Goal: Submit feedback/report problem: Submit feedback/report problem

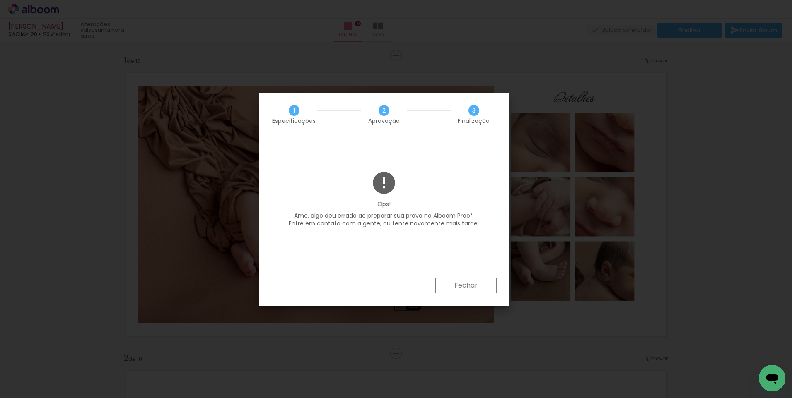
click at [485, 285] on paper-button "Fechar" at bounding box center [465, 286] width 61 height 16
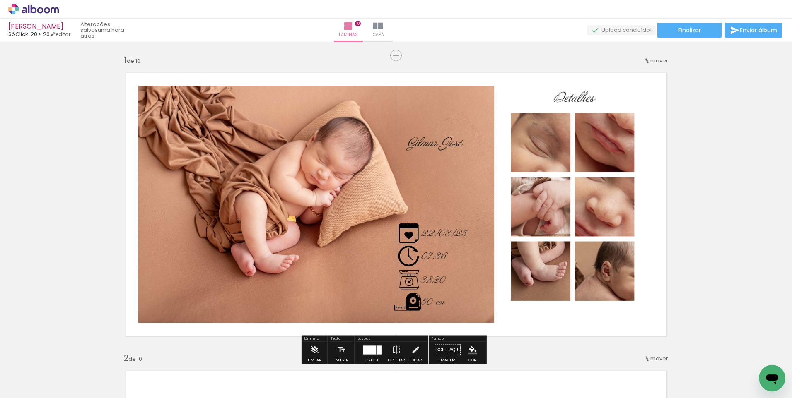
click at [770, 379] on icon "Abrir janela de mensagens" at bounding box center [772, 380] width 12 height 10
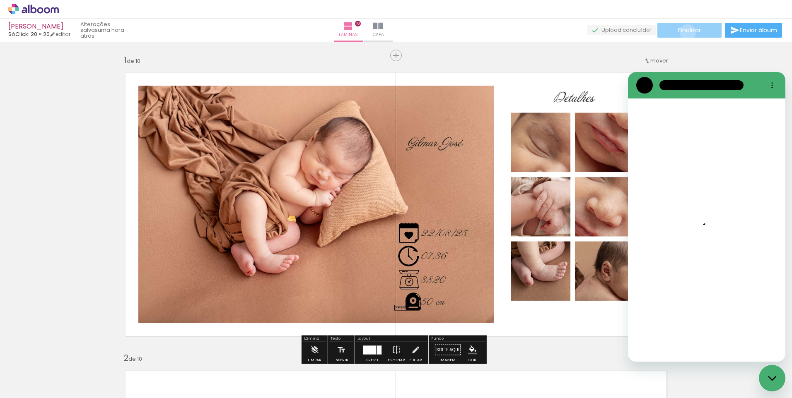
click at [685, 32] on span "Finalizar" at bounding box center [689, 30] width 23 height 6
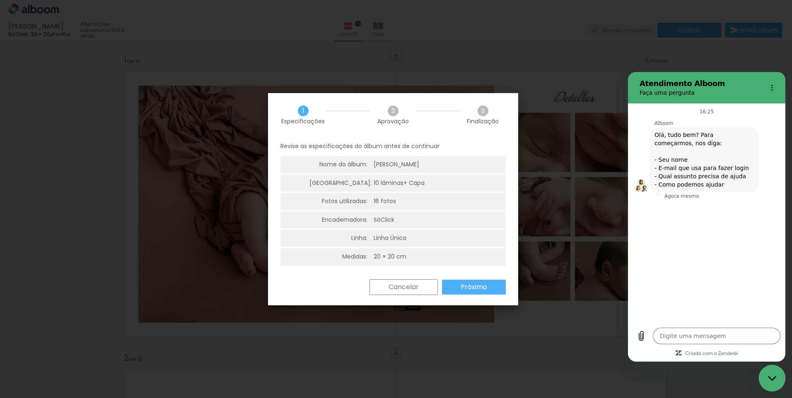
click at [468, 292] on paper-button "Próximo" at bounding box center [474, 287] width 64 height 15
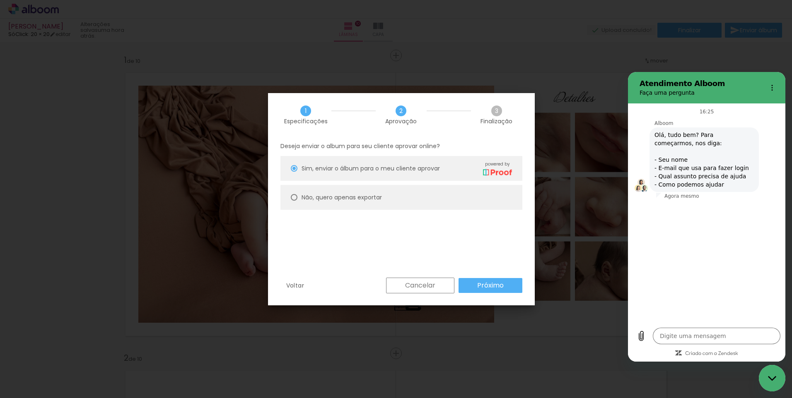
type textarea "x"
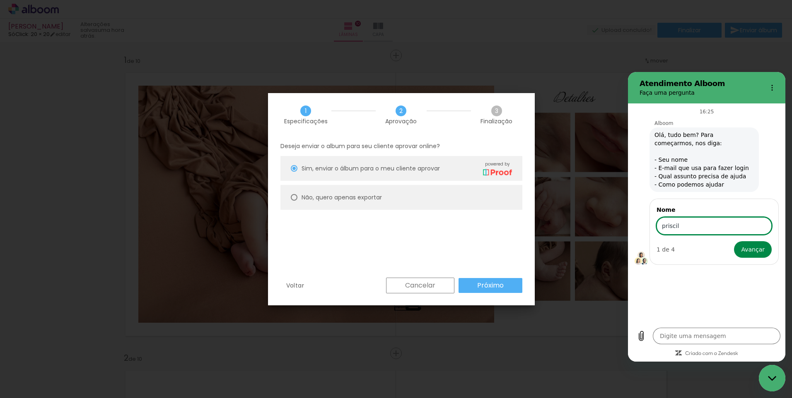
type input "[PERSON_NAME]"
click at [758, 251] on span "Avançar" at bounding box center [753, 250] width 24 height 10
type textarea "x"
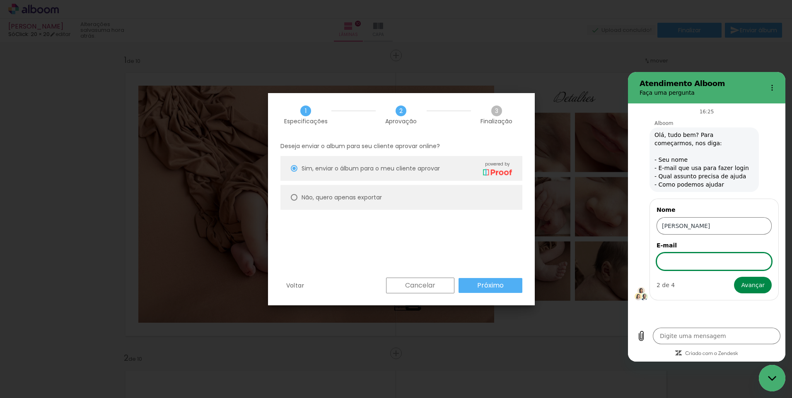
click at [729, 263] on input "E-mail" at bounding box center [713, 261] width 115 height 17
type input "[EMAIL_ADDRESS][DOMAIN_NAME]"
click at [756, 285] on span "Avançar" at bounding box center [753, 285] width 24 height 10
type textarea "x"
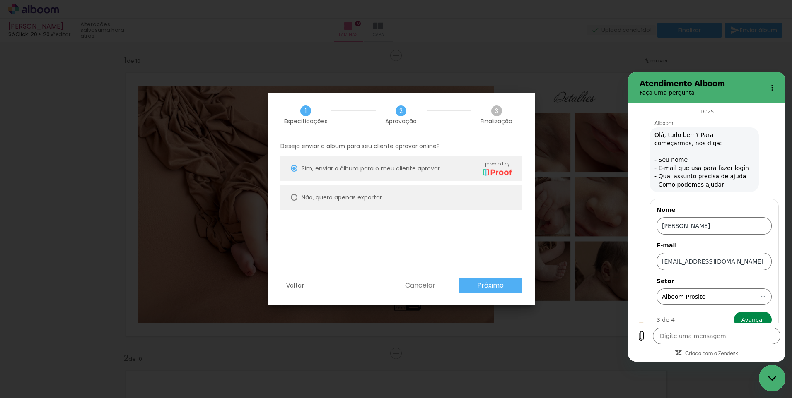
scroll to position [13, 0]
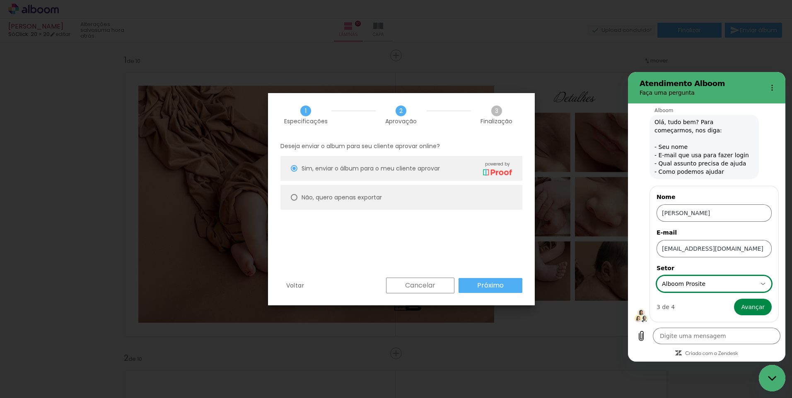
click at [736, 288] on div "Alboom Prosite Alboom Prosite" at bounding box center [709, 284] width 96 height 15
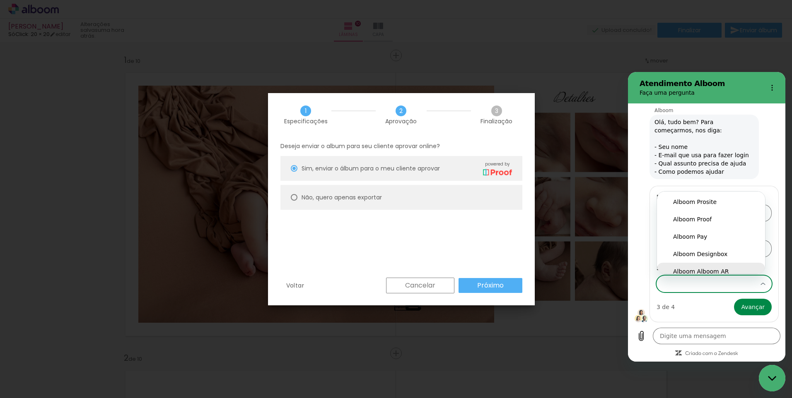
scroll to position [7, 0]
click at [721, 250] on div "Alboom Designbox" at bounding box center [711, 248] width 76 height 8
type input "Alboom Designbox"
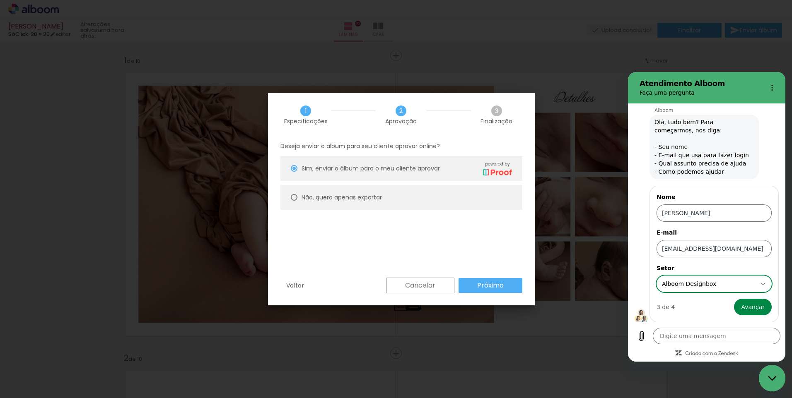
scroll to position [0, 0]
click at [753, 311] on span "Avançar" at bounding box center [753, 307] width 24 height 10
type textarea "x"
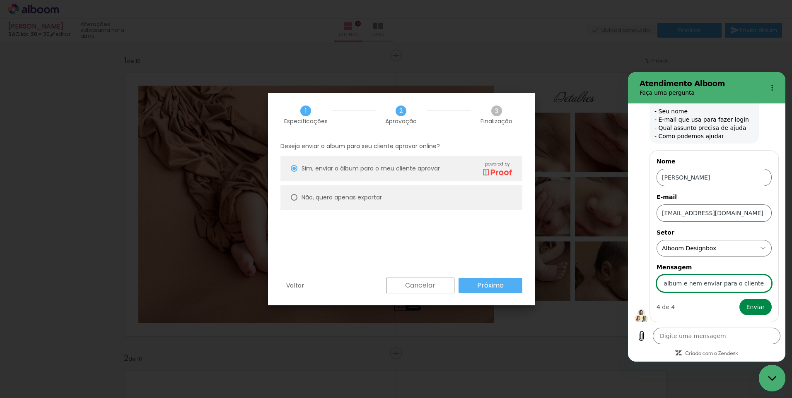
scroll to position [0, 101]
type input "nao estou conseguindo exportar o album e nem enviar para o cliente aprovar"
click at [752, 309] on span "Enviar" at bounding box center [755, 307] width 18 height 10
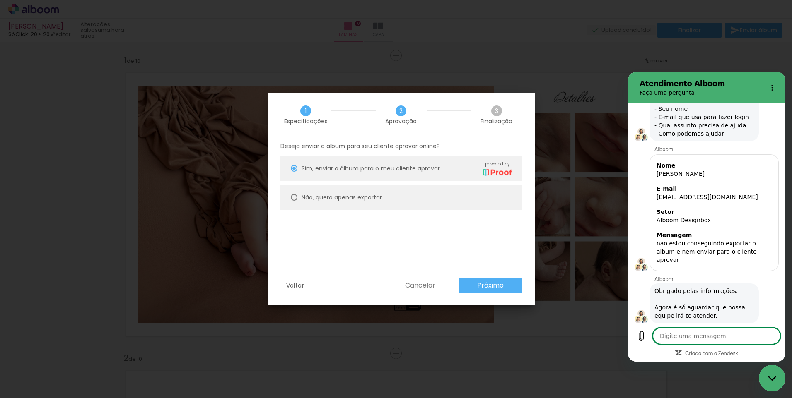
scroll to position [53, 0]
click at [520, 73] on iron-overlay-backdrop at bounding box center [396, 199] width 792 height 398
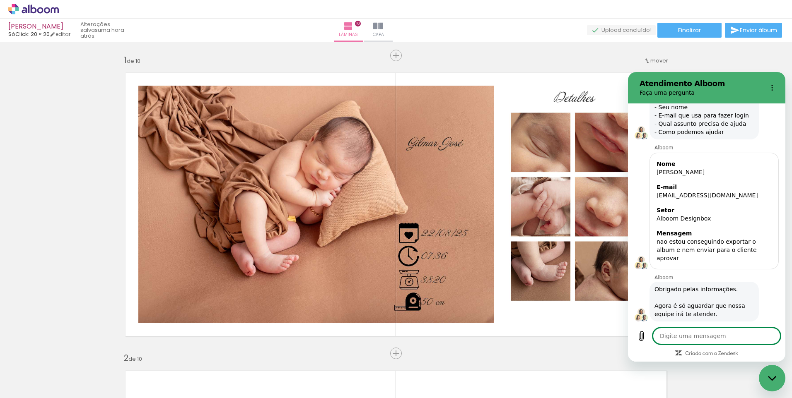
scroll to position [105, 0]
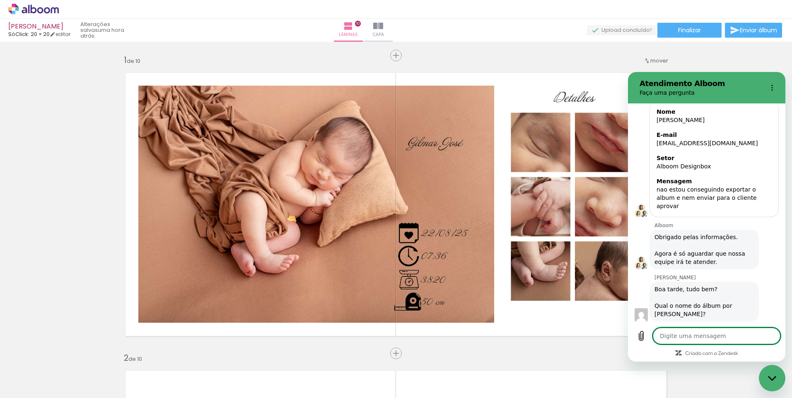
type textarea "x"
type textarea "g"
type textarea "x"
type textarea "gi"
type textarea "x"
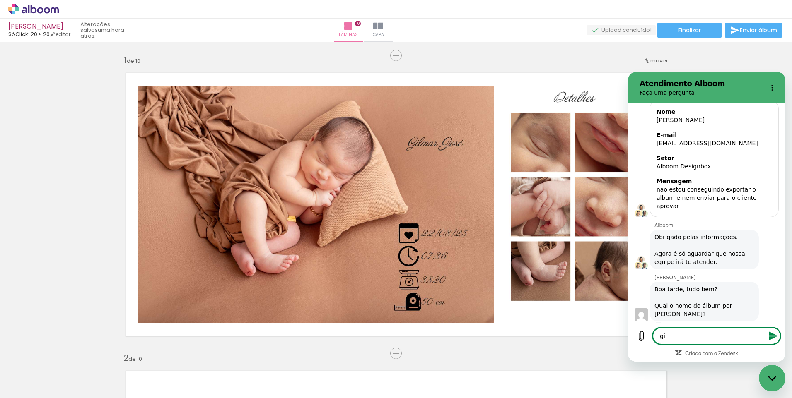
type textarea "gil"
type textarea "x"
type textarea "gilm"
type textarea "x"
type textarea "gilma"
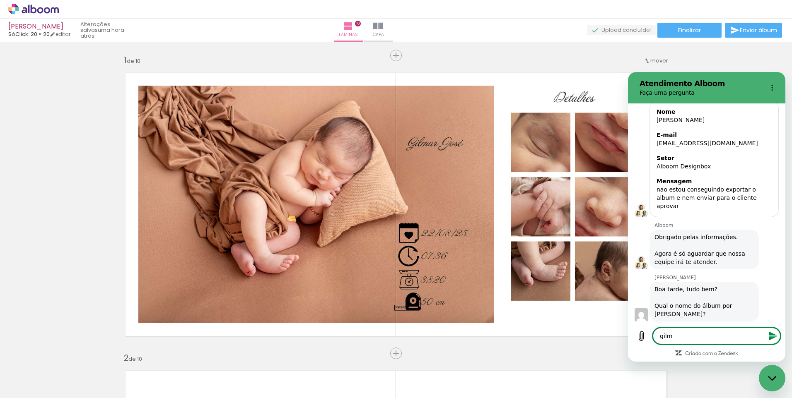
type textarea "x"
type textarea "gilmar"
type textarea "x"
type textarea "gilmar"
type textarea "x"
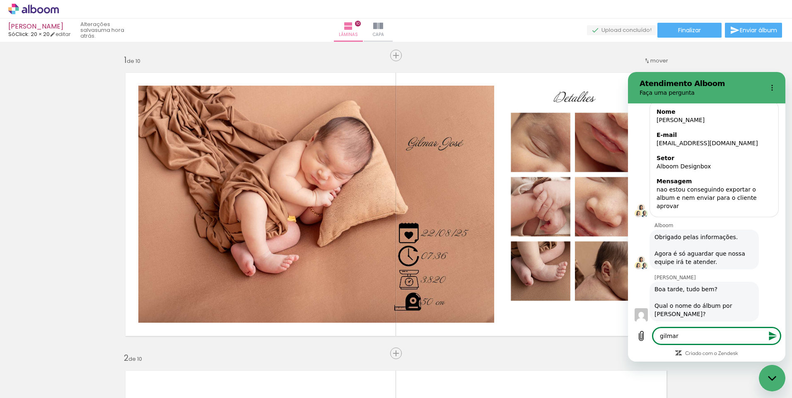
type textarea "gilmar J"
type textarea "x"
type textarea "gilmar Jo"
type textarea "x"
type textarea "gilmar Jos"
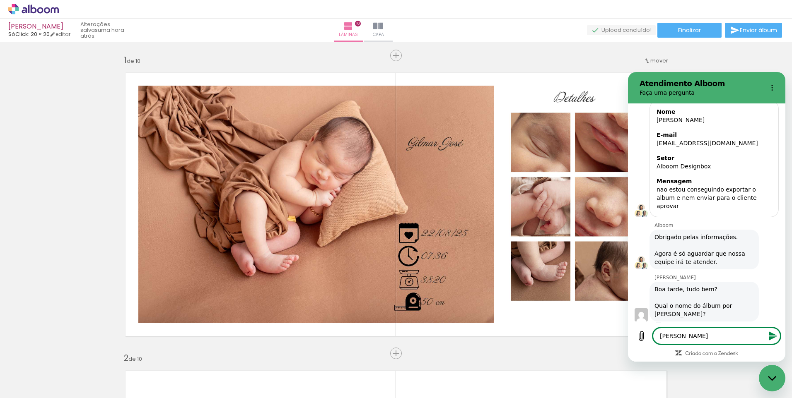
type textarea "x"
type textarea "[PERSON_NAME]"
type textarea "x"
type textarea "[PERSON_NAME]"
click at [771, 337] on icon "Enviar mensagem" at bounding box center [773, 336] width 8 height 9
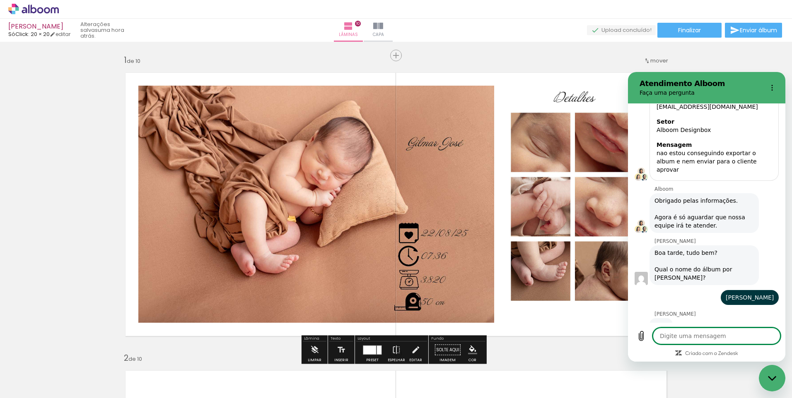
scroll to position [140, 0]
type textarea "x"
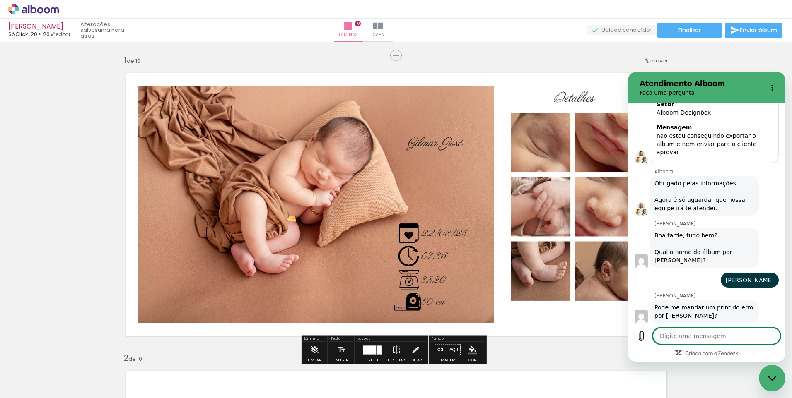
scroll to position [160, 0]
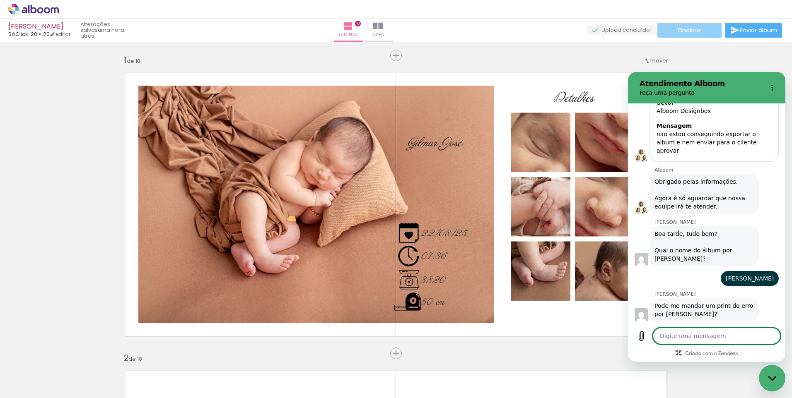
click at [695, 30] on span "Finalizar" at bounding box center [689, 30] width 23 height 6
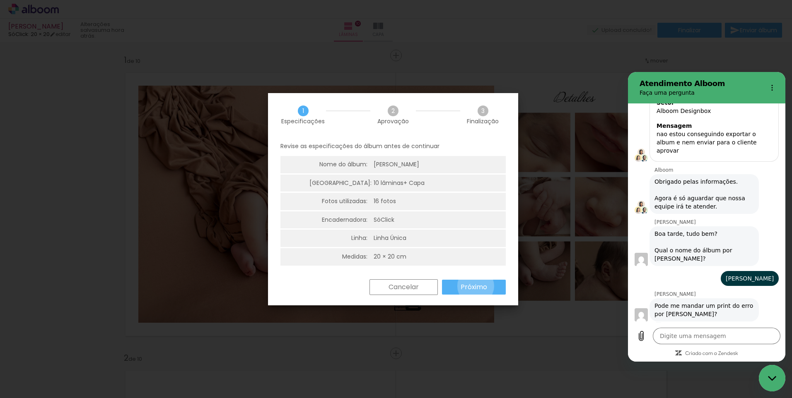
click at [0, 0] on slot "Próximo" at bounding box center [0, 0] width 0 height 0
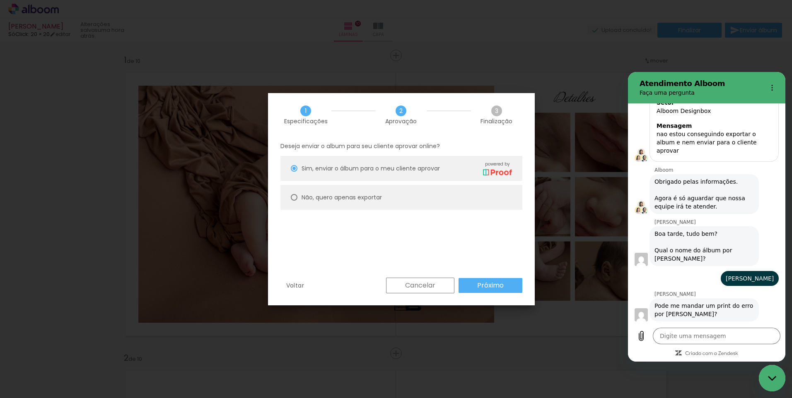
click at [0, 0] on slot "Próximo" at bounding box center [0, 0] width 0 height 0
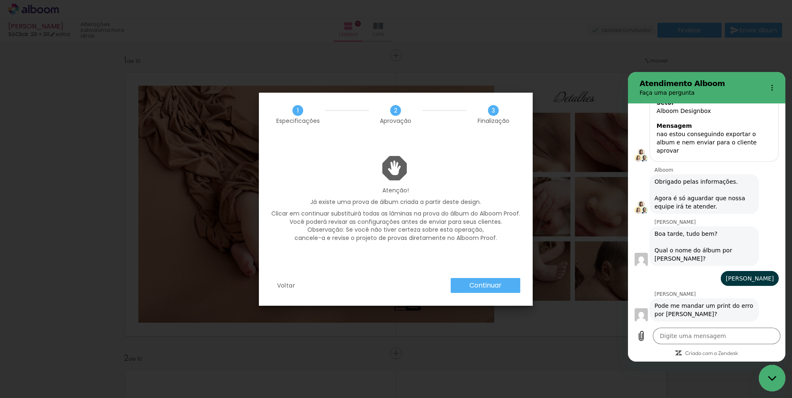
click at [496, 281] on paper-button "Continuar" at bounding box center [486, 285] width 70 height 15
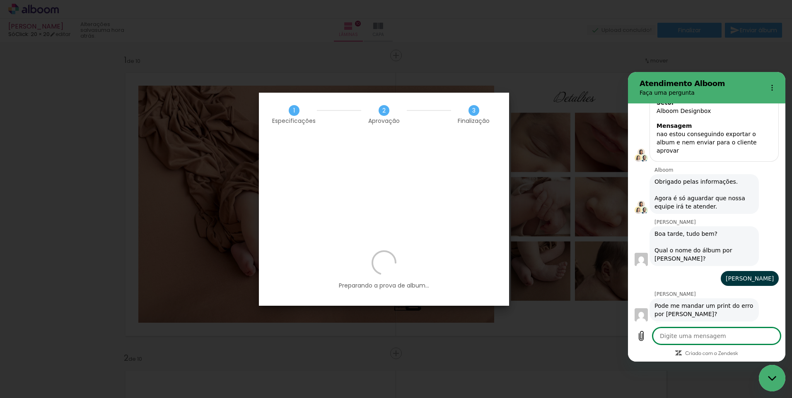
click at [695, 333] on textarea at bounding box center [717, 336] width 128 height 17
type textarea "e"
type textarea "x"
type textarea "el"
type textarea "x"
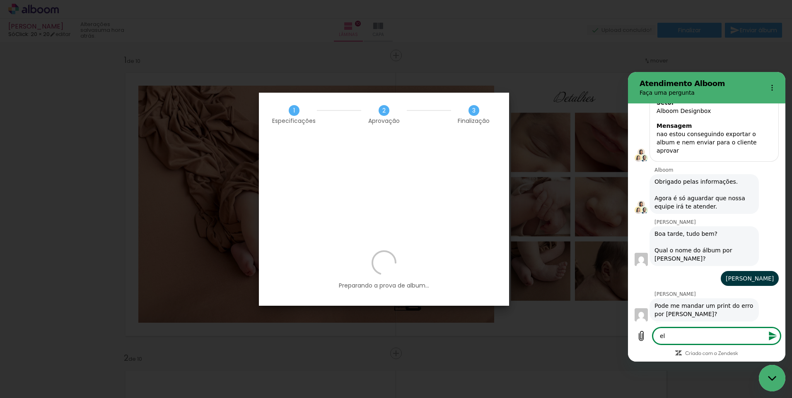
type textarea "ele"
type textarea "x"
type textarea "ele"
type textarea "x"
type textarea "ele f"
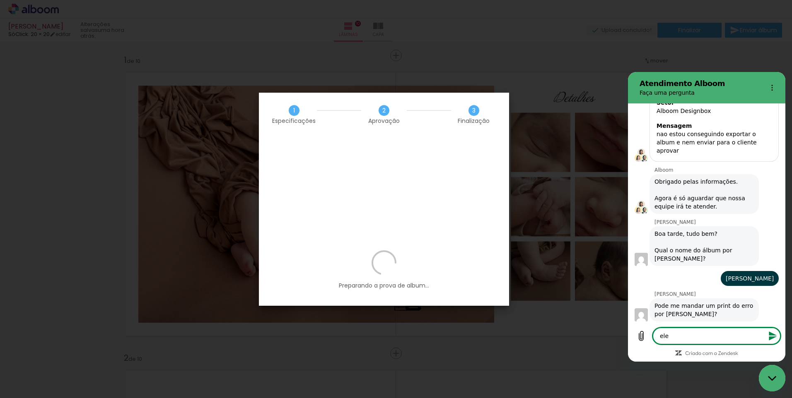
type textarea "x"
type textarea "ele fi"
type textarea "x"
type textarea "ele fiv"
type textarea "x"
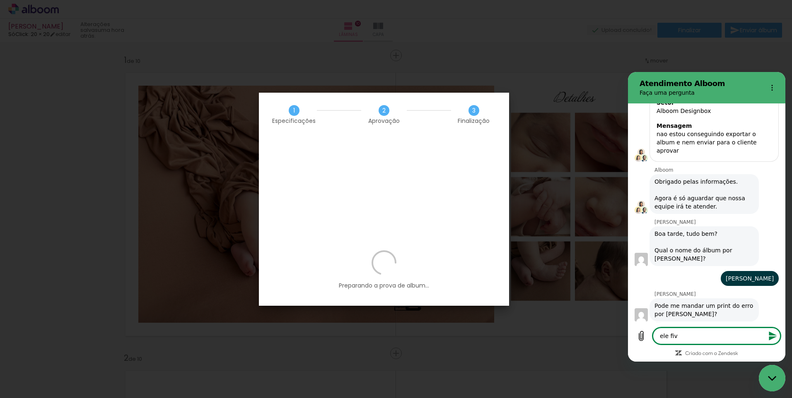
type textarea "ele fi"
type textarea "x"
type textarea "ele fic"
type textarea "x"
type textarea "ele fica"
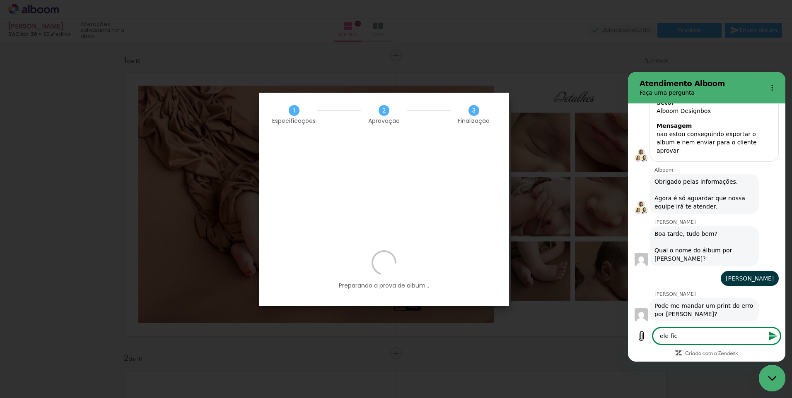
type textarea "x"
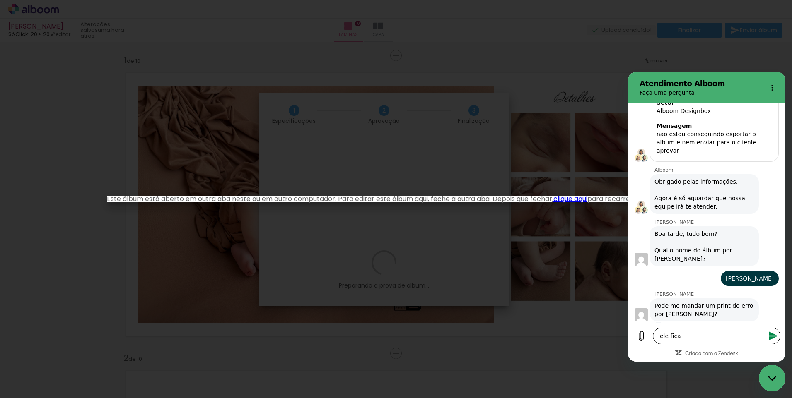
click at [695, 333] on textarea "ele fica" at bounding box center [717, 336] width 128 height 17
type textarea "ele fica"
type textarea "x"
type textarea "ele fica p"
type textarea "x"
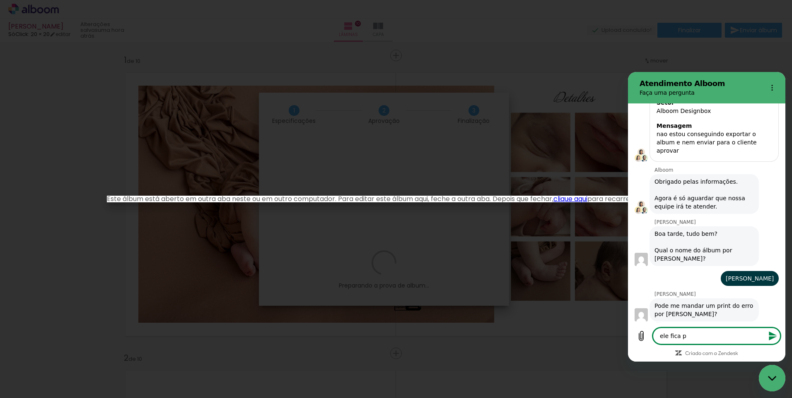
type textarea "ele fica pr"
type textarea "x"
type textarea "ele fica pre"
type textarea "x"
type textarea "ele fica prep"
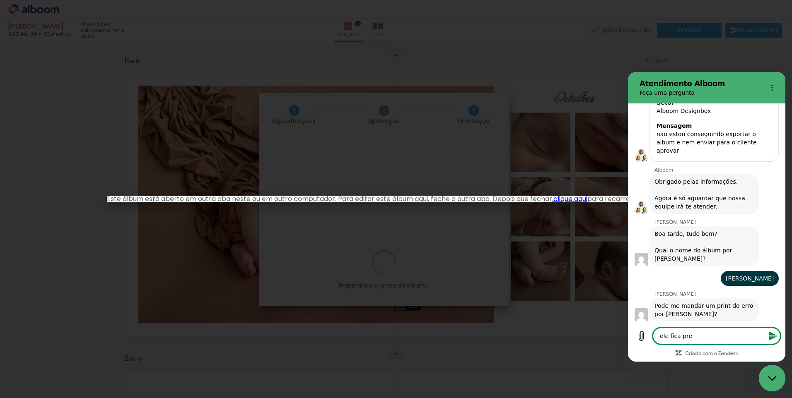
type textarea "x"
type textarea "ele fica prepe"
type textarea "x"
type textarea "ele fica preper"
type textarea "x"
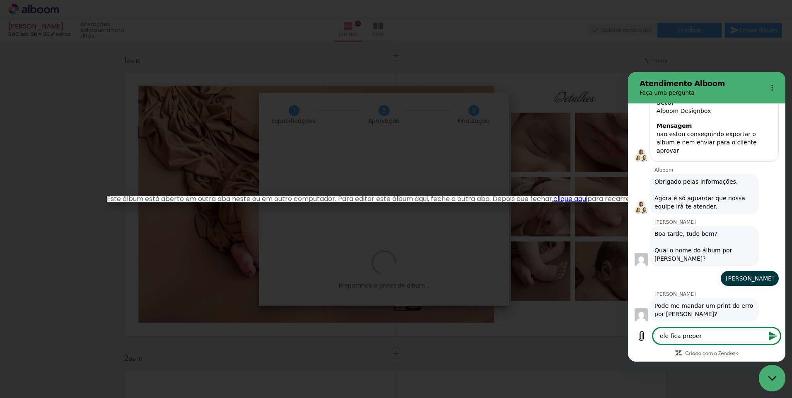
type textarea "ele fica prepera"
type textarea "x"
type textarea "ele fica preperan"
type textarea "x"
type textarea "ele fica preperand"
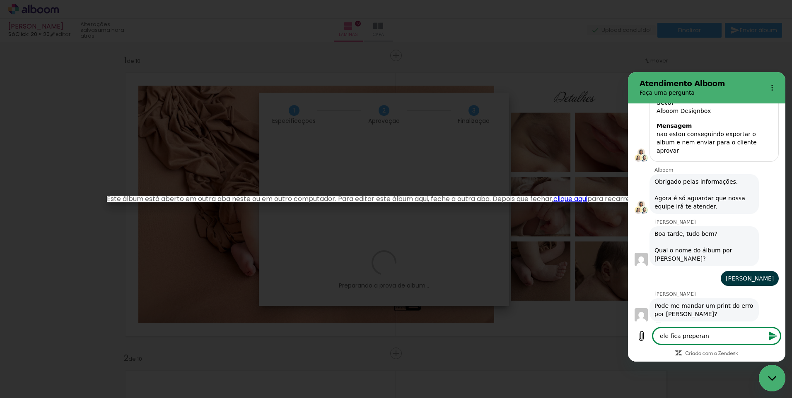
type textarea "x"
type textarea "ele fica preperando"
type textarea "x"
type textarea "ele fica preperando"
type textarea "x"
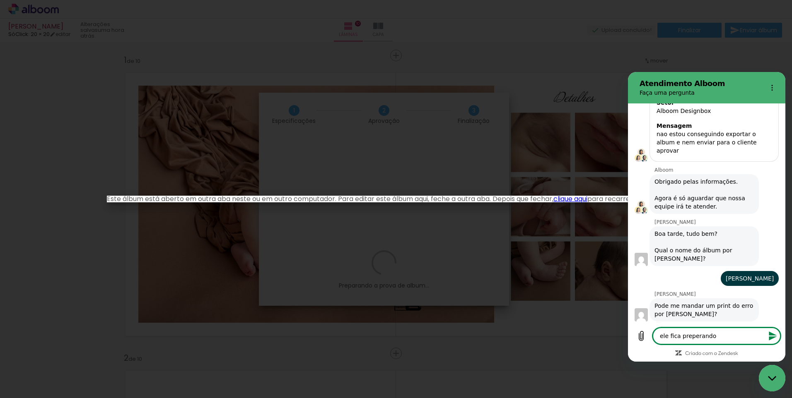
type textarea "ele fica preperando a"
type textarea "x"
type textarea "ele fica preperando a"
type textarea "x"
type textarea "ele fica preperando a p"
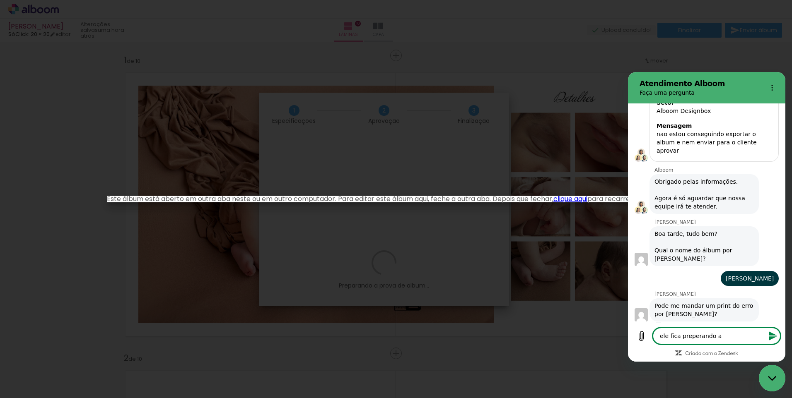
type textarea "x"
type textarea "ele fica preperando a pr"
type textarea "x"
type textarea "ele fica preperando a pro"
type textarea "x"
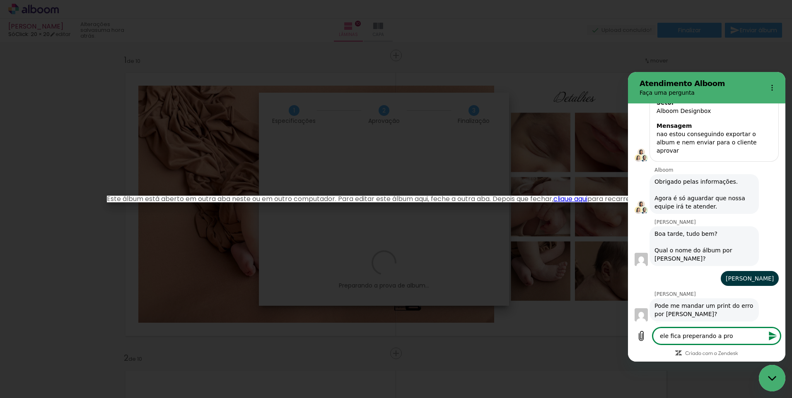
type textarea "ele fica preperando a prov"
type textarea "x"
type textarea "ele fica preperando a prova"
type textarea "x"
type textarea "ele fica preperando a prova"
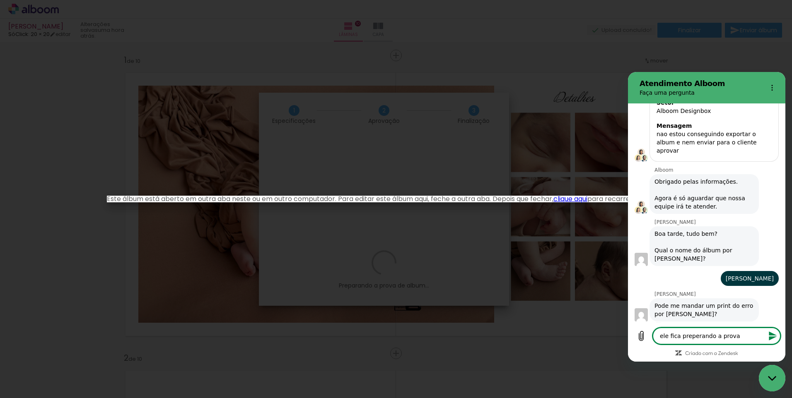
type textarea "x"
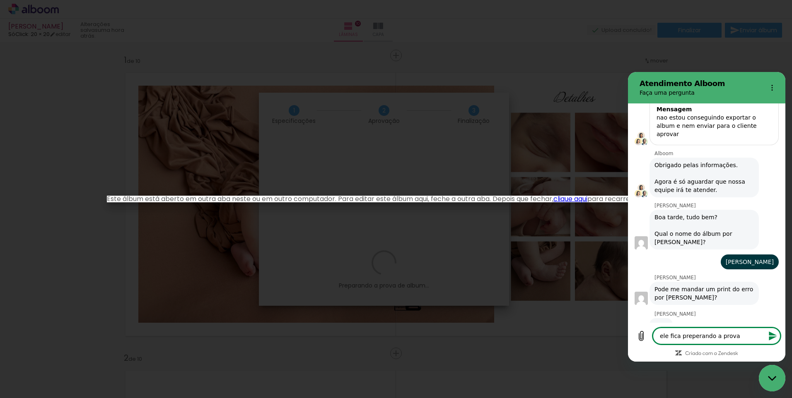
type textarea "ele fica preperando a prova d"
type textarea "x"
type textarea "ele fica preperando a prova de"
type textarea "x"
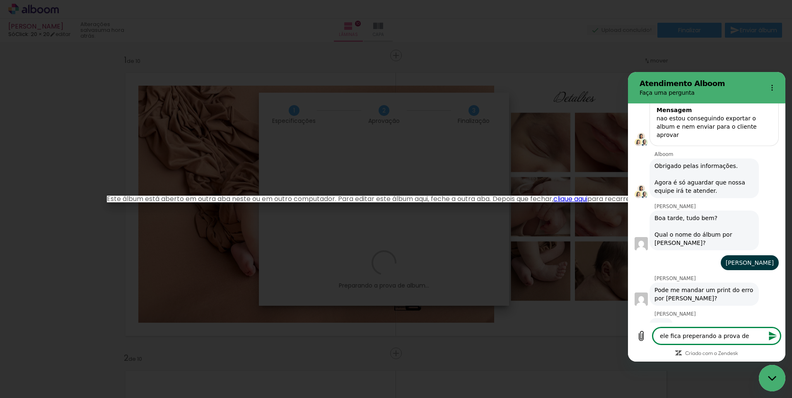
type textarea "ele fica preperando a prova de"
type textarea "x"
type textarea "ele fica preperando a prova de a"
type textarea "x"
type textarea "ele fica preperando a prova de al"
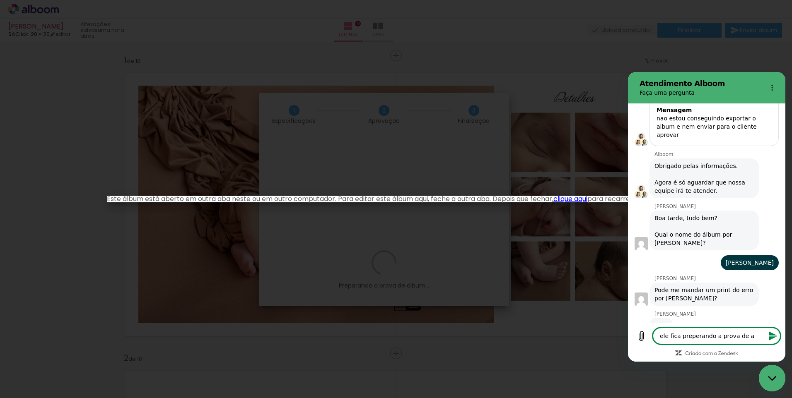
type textarea "x"
type textarea "ele fica preperando a prova de alb"
type textarea "x"
type textarea "ele fica preperando a prova de albu"
type textarea "x"
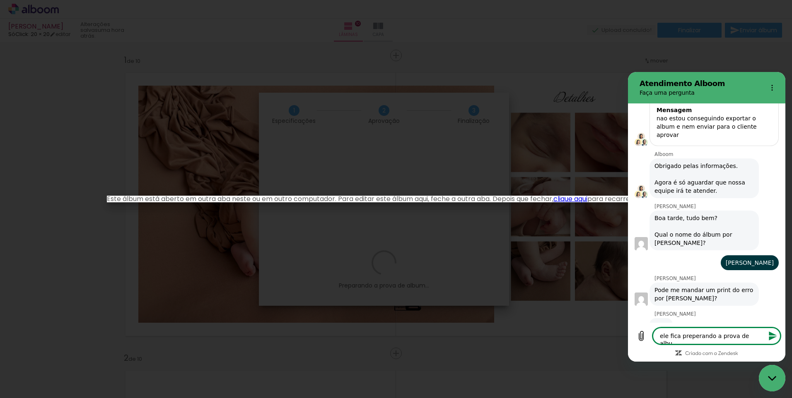
type textarea "ele fica preperando a prova de album"
type textarea "x"
type textarea "ele fica preperando a prova de album"
type textarea "x"
type textarea "ele fica preperando a prova de album e"
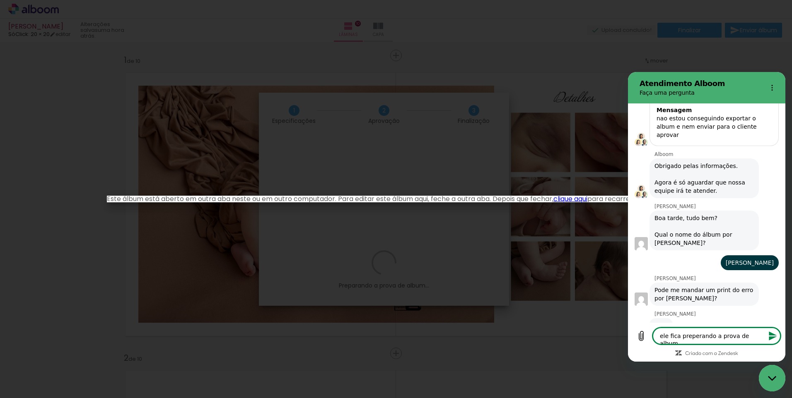
type textarea "x"
type textarea "ele fica preperando a prova de album e"
type textarea "x"
type textarea "ele fica preperando a prova de album e n"
type textarea "x"
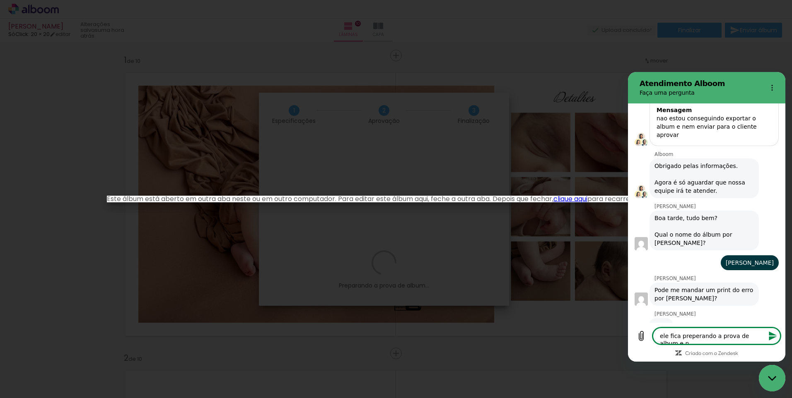
scroll to position [177, 0]
type textarea "ele fica preperando a prova de album e nã"
type textarea "x"
type textarea "ele fica preperando a prova de album e não"
type textarea "x"
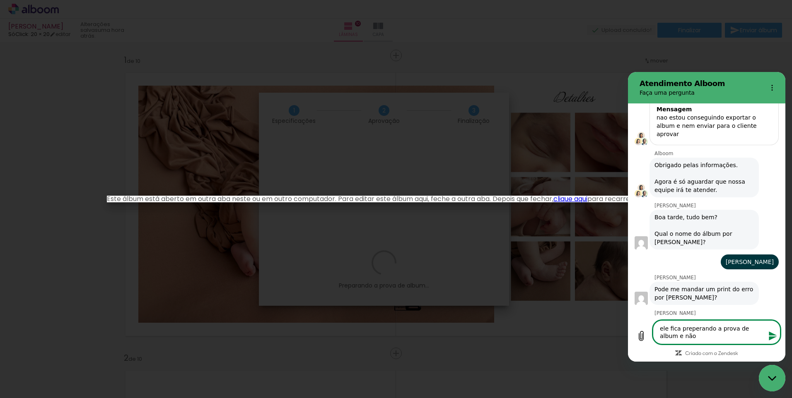
type textarea "ele fica preperando a prova de album e não"
type textarea "x"
type textarea "ele fica preperando a prova de album e não f"
type textarea "x"
type textarea "ele fica preperando a prova de album e não fi"
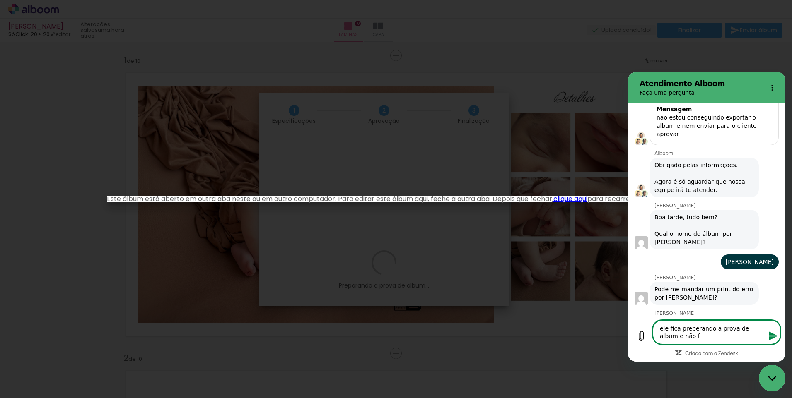
type textarea "x"
type textarea "ele fica preperando a prova de album e não fin"
type textarea "x"
type textarea "ele fica preperando a prova de album e não fina"
type textarea "x"
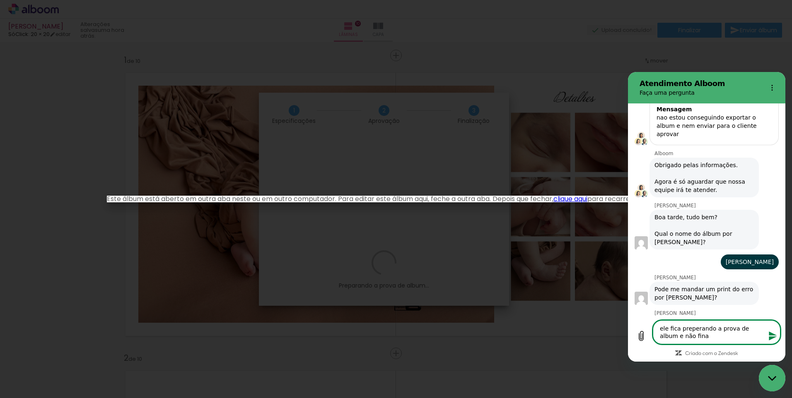
type textarea "ele fica preperando a prova de album e não final"
type textarea "x"
type textarea "ele fica preperando a prova de album e não finali"
type textarea "x"
type textarea "ele fica preperando a prova de album e não finaliz"
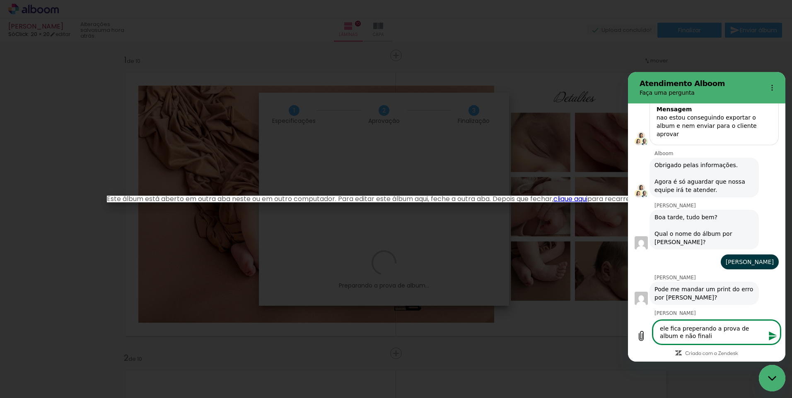
type textarea "x"
type textarea "ele fica preperando a prova de album e não finaliza"
type textarea "x"
type textarea "ele fica preperando a prova de album e não finaliza"
type textarea "x"
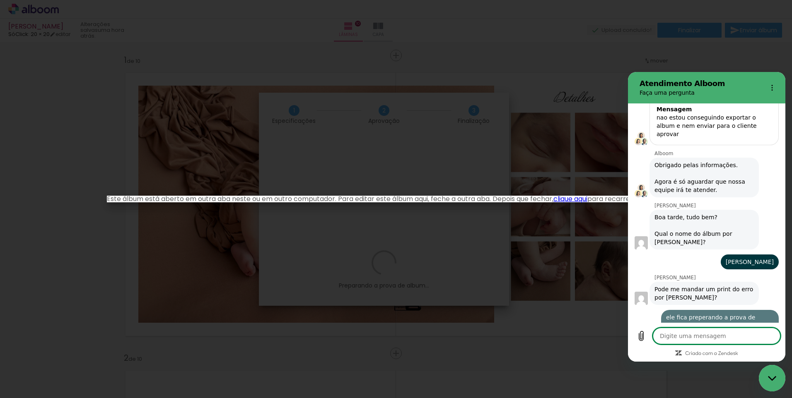
scroll to position [204, 0]
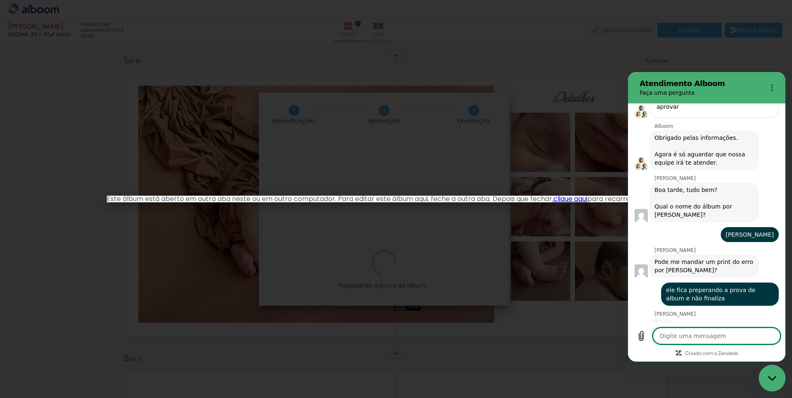
type textarea "x"
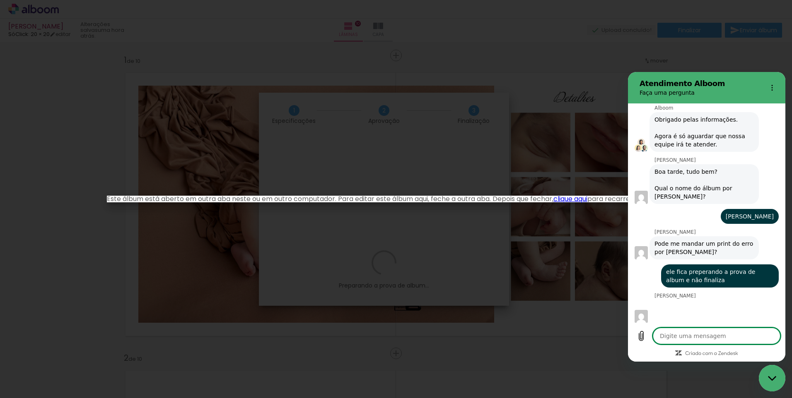
scroll to position [224, 0]
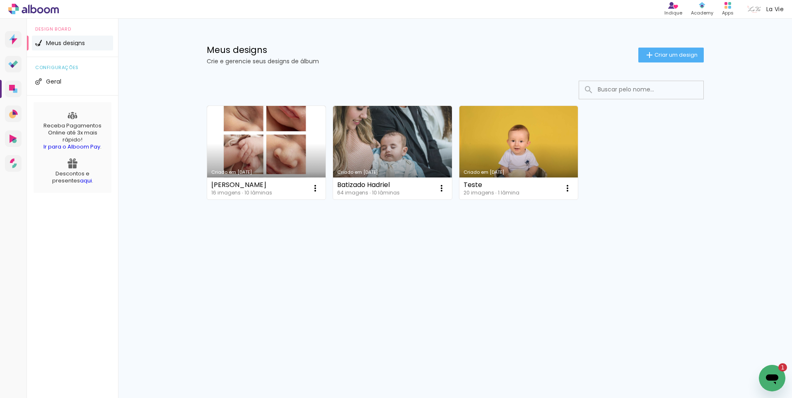
click at [779, 375] on div "Abrir janela de mensagens, 1 mensagem não lida" at bounding box center [772, 378] width 25 height 25
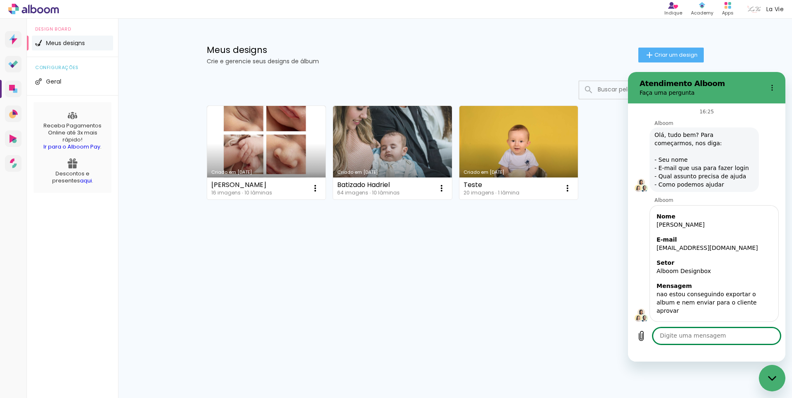
scroll to position [273, 0]
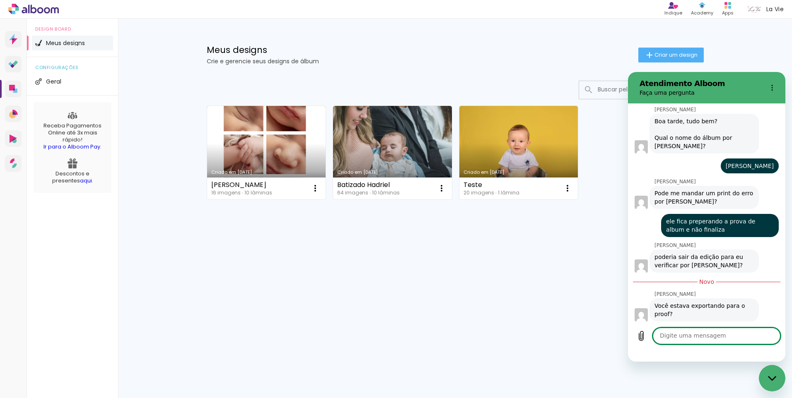
type textarea "x"
click at [687, 333] on textarea at bounding box center [717, 336] width 128 height 17
type textarea "i"
type textarea "x"
type textarea "is"
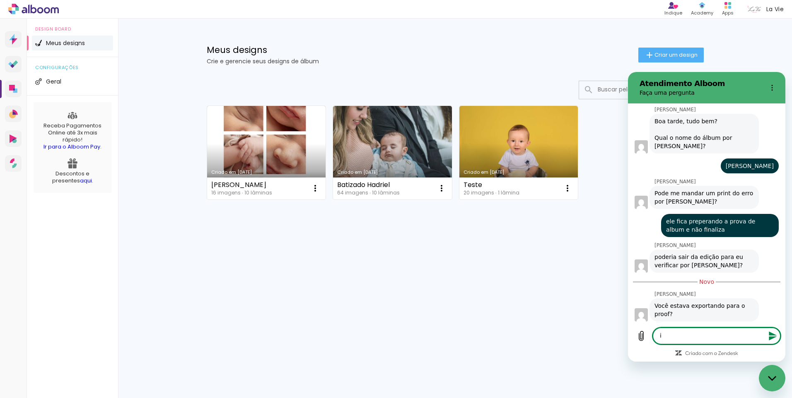
type textarea "x"
type textarea "iss"
type textarea "x"
type textarea "isso"
type textarea "x"
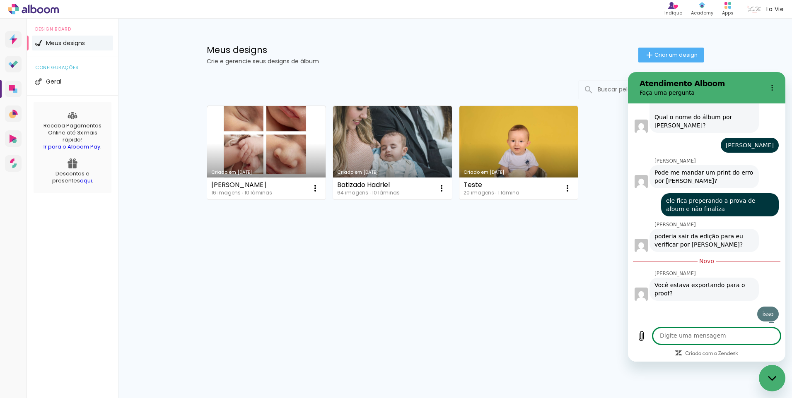
type textarea "x"
type textarea "e"
type textarea "x"
type textarea "en"
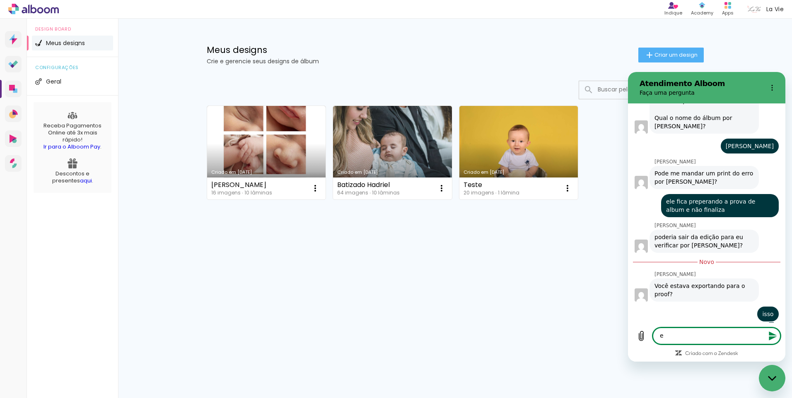
type textarea "x"
type textarea "env"
type textarea "x"
type textarea "envi"
type textarea "x"
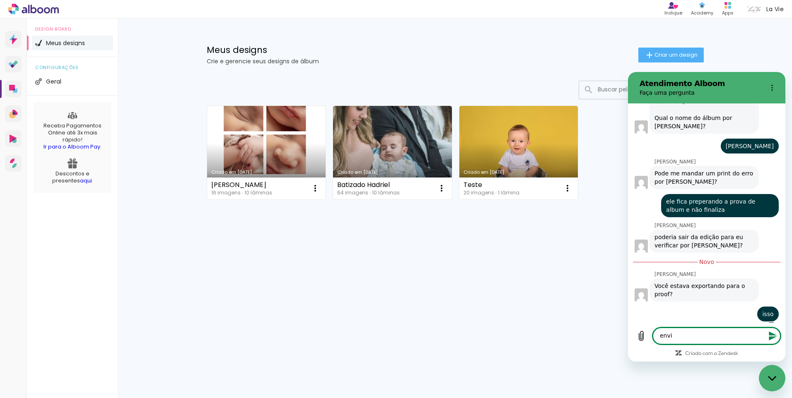
type textarea "envia"
type textarea "x"
type textarea "envian"
type textarea "x"
type textarea "enviands"
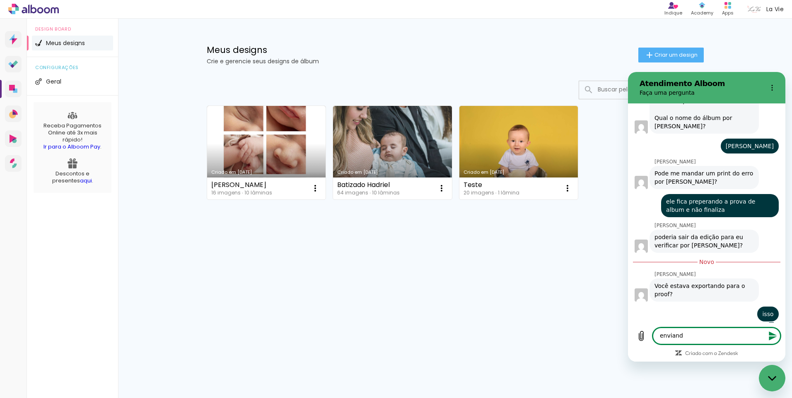
type textarea "x"
type textarea "enviand"
type textarea "x"
type textarea "enviando"
type textarea "x"
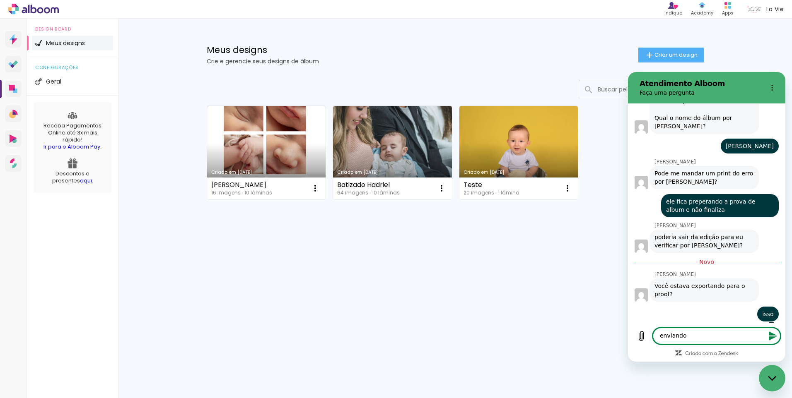
type textarea "enviando"
type textarea "x"
type textarea "enviando p"
type textarea "x"
type textarea "enviando pa"
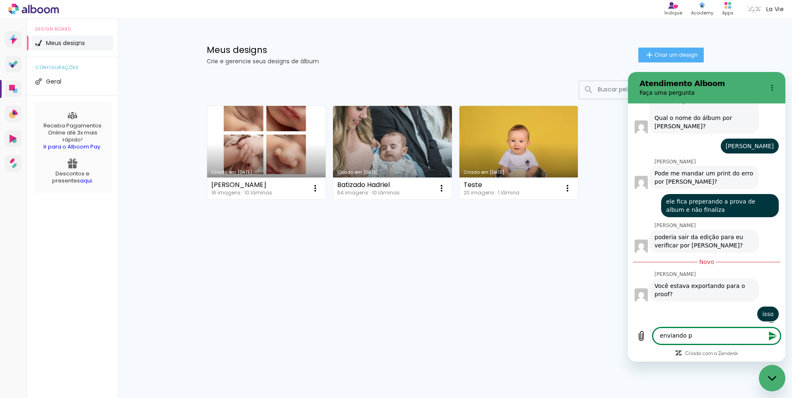
type textarea "x"
type textarea "enviando par"
type textarea "x"
type textarea "enviando para"
type textarea "x"
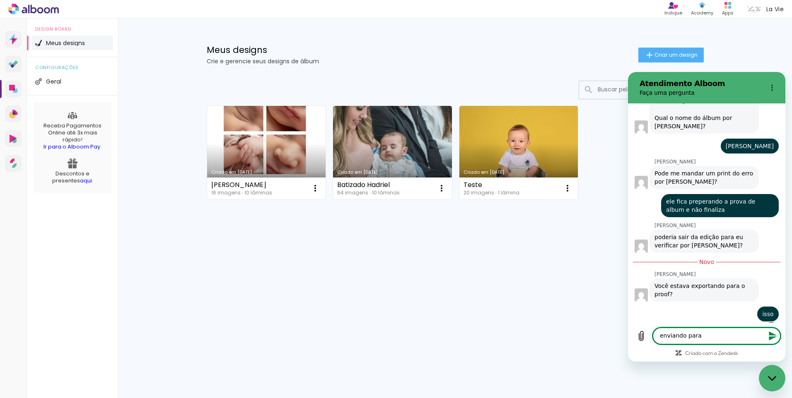
type textarea "enviando para"
type textarea "x"
type textarea "enviando para o"
type textarea "x"
type textarea "enviando para o"
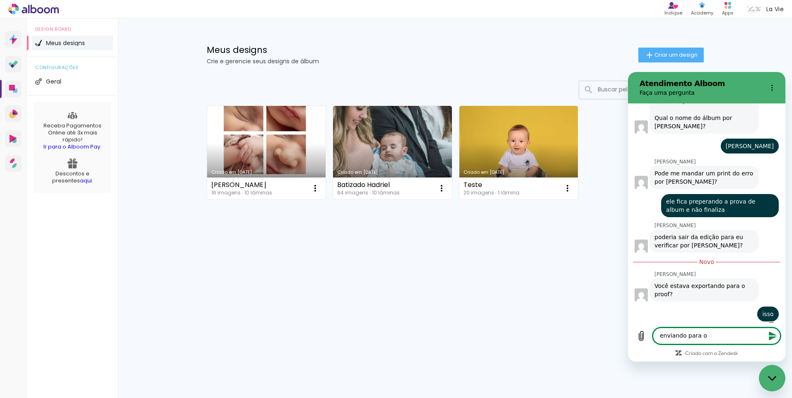
type textarea "x"
type textarea "enviando para o c"
type textarea "x"
type textarea "enviando para o cl"
type textarea "x"
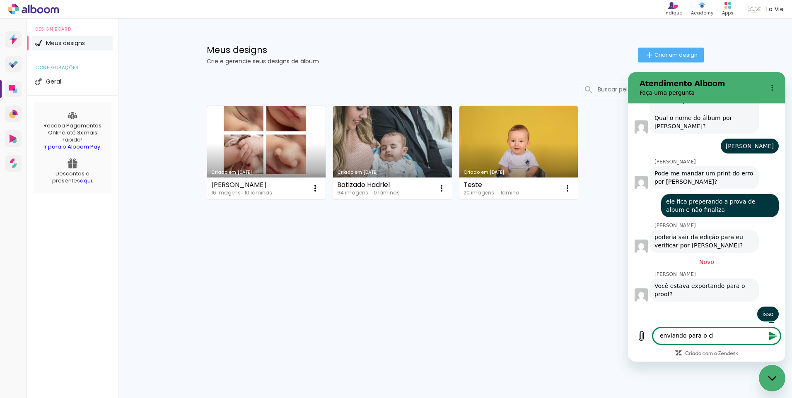
type textarea "enviando para o cli"
type textarea "x"
type textarea "enviando para o clie"
type textarea "x"
type textarea "enviando para o clien"
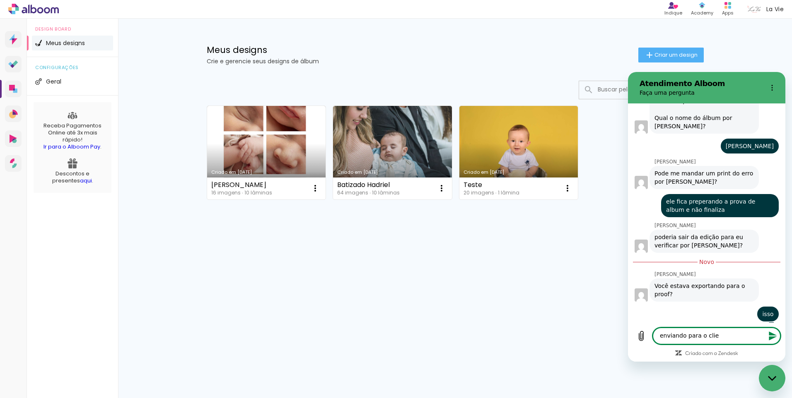
type textarea "x"
type textarea "enviando para o client"
type textarea "x"
type textarea "enviando para o cliente"
type textarea "x"
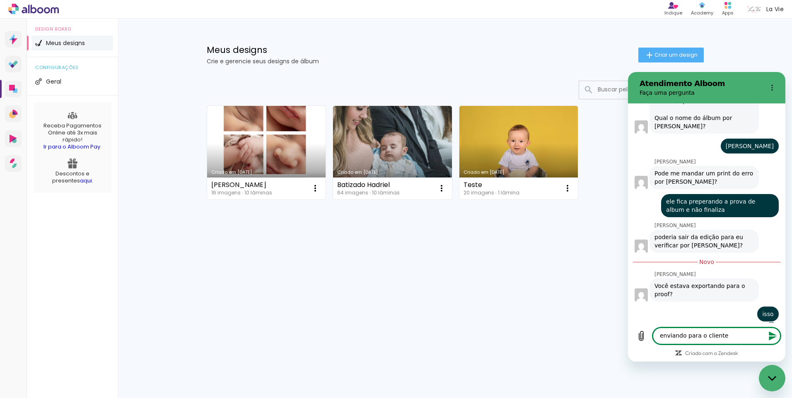
type textarea "enviando para o cliente"
type textarea "x"
type textarea "enviando para o cliente a"
type textarea "x"
type textarea "enviando para o cliente ap"
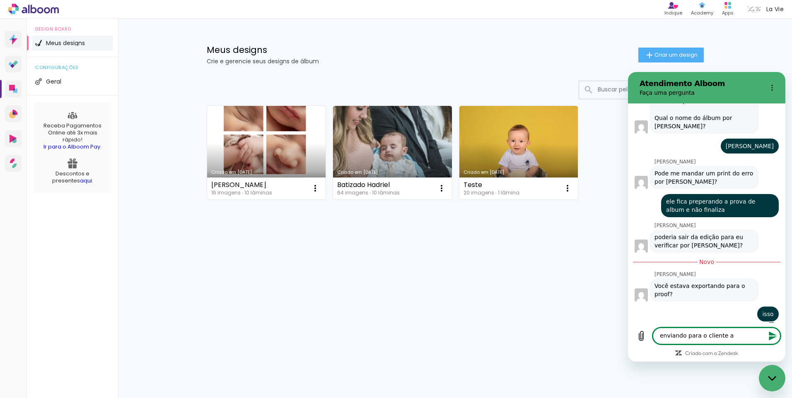
type textarea "x"
type textarea "enviando para o cliente apr"
type textarea "x"
type textarea "enviando para o cliente apro"
type textarea "x"
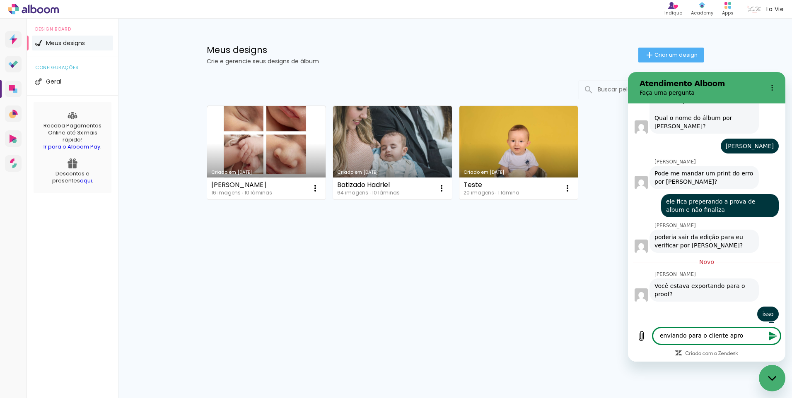
type textarea "enviando para o cliente aprov"
type textarea "x"
type textarea "enviando para o cliente aprova"
type textarea "x"
type textarea "enviando para o cliente aprovar"
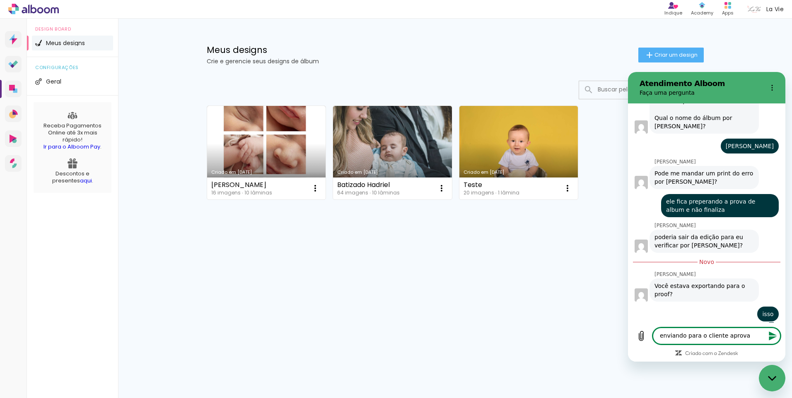
type textarea "x"
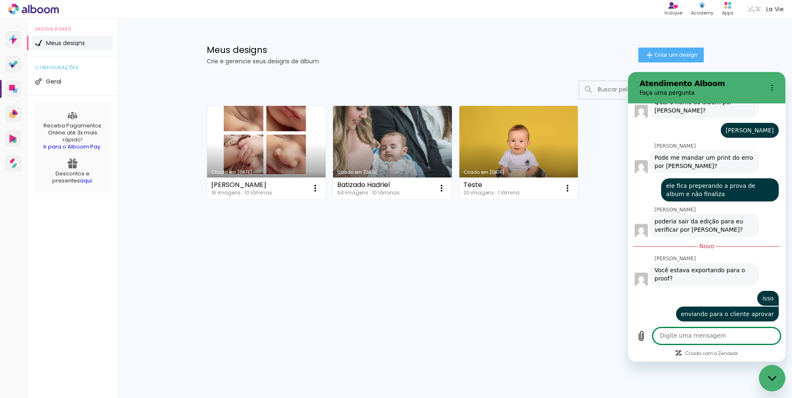
scroll to position [336, 0]
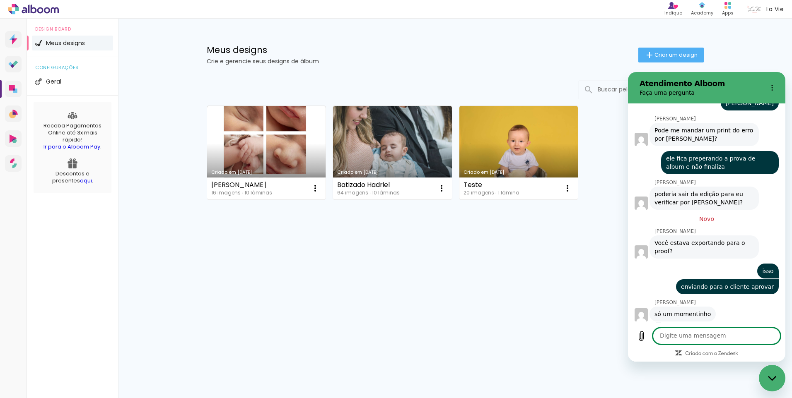
click at [722, 335] on textarea at bounding box center [717, 336] width 128 height 17
click at [515, 271] on div "Criado em 26/09/25 Gilmar José Newborn 16 imagens ∙ 10 lâminas Abrir Fazer uma …" at bounding box center [455, 174] width 538 height 205
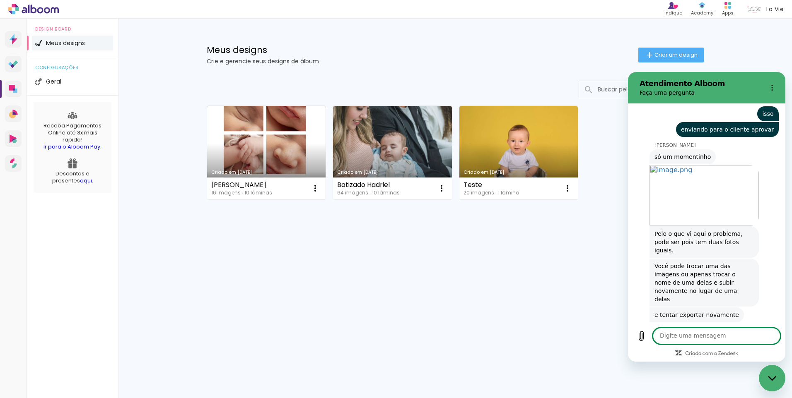
type textarea "x"
click at [695, 335] on textarea at bounding box center [717, 336] width 128 height 17
click at [693, 338] on textarea at bounding box center [717, 336] width 128 height 17
type textarea "a"
type textarea "x"
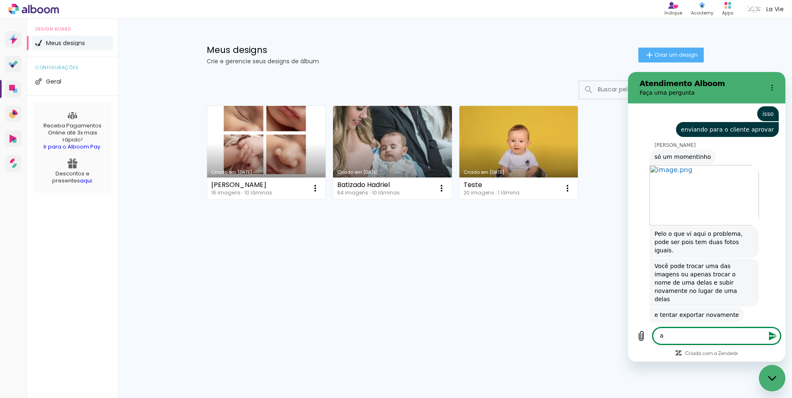
type textarea "ah"
type textarea "x"
type textarea "ah"
type textarea "x"
type textarea "ah d"
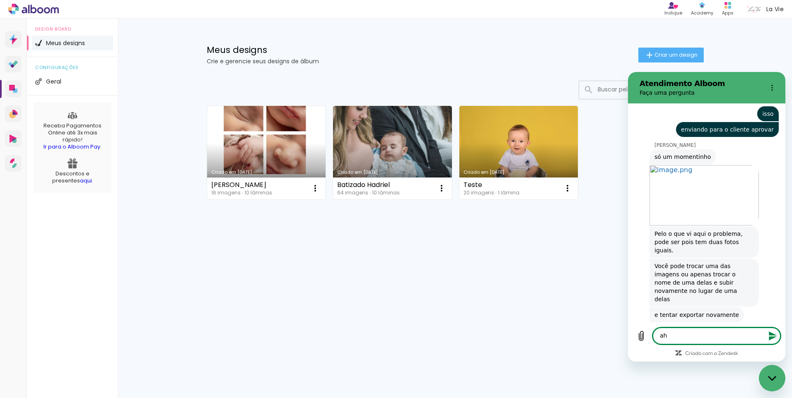
type textarea "x"
type textarea "ah de"
type textarea "x"
type textarea "ah dei"
type textarea "x"
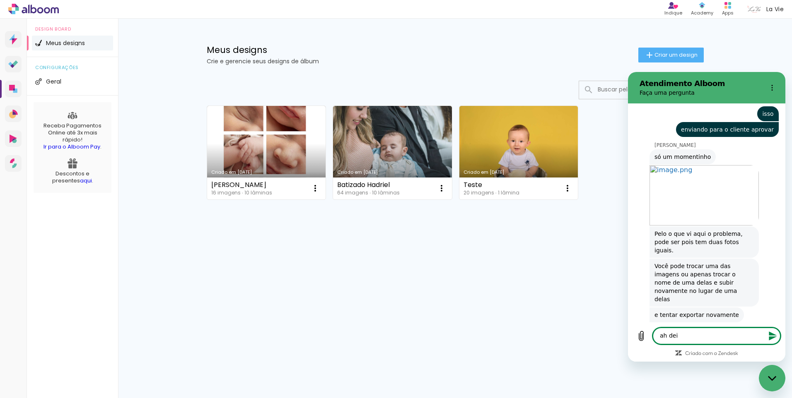
type textarea "ah deix"
type textarea "x"
type textarea "ah deixa"
type textarea "x"
type textarea "ah deixa"
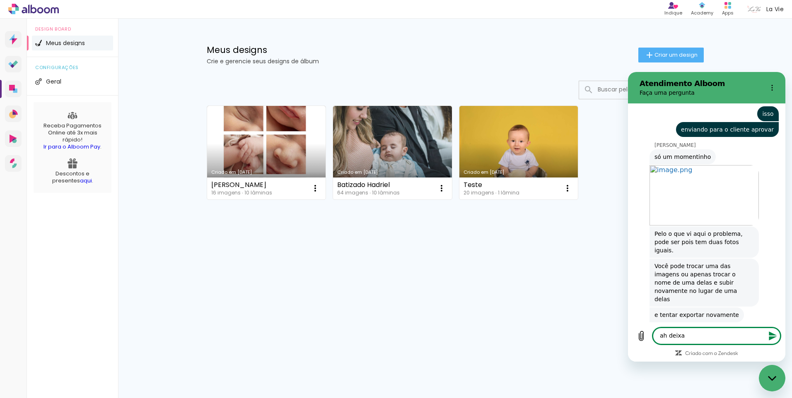
type textarea "x"
type textarea "ah deixa e"
type textarea "x"
type textarea "ah deixa eu"
type textarea "x"
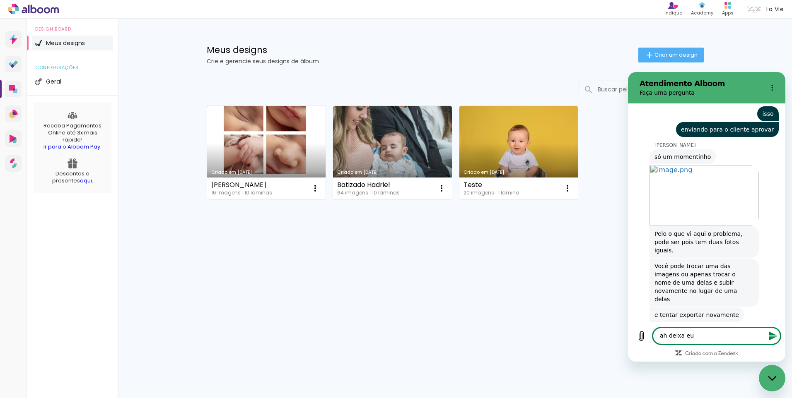
type textarea "ah deixa eu"
type textarea "x"
type textarea "ah deixa eu t"
type textarea "x"
type textarea "ah deixa eu te"
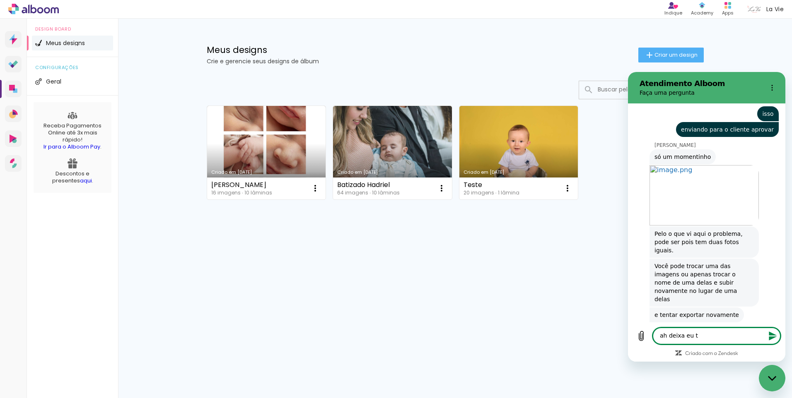
type textarea "x"
type textarea "ah deixa eu ten"
type textarea "x"
type textarea "ah deixa eu tent"
type textarea "x"
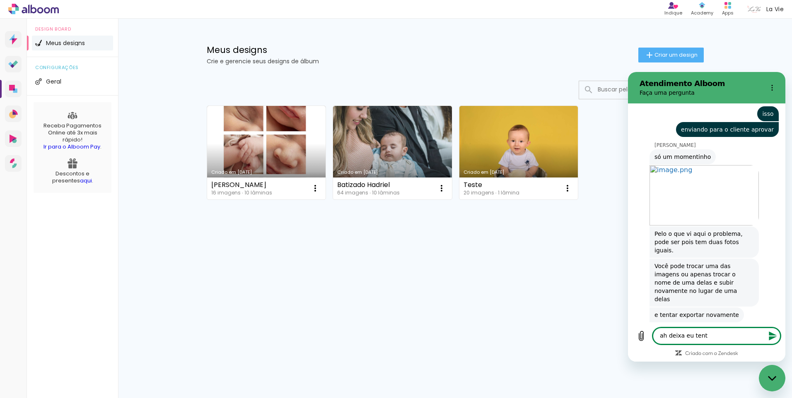
type textarea "ah deixa eu tenta"
type textarea "x"
type textarea "ah deixa eu tentar"
type textarea "x"
type textarea "ah deixa eu tentar"
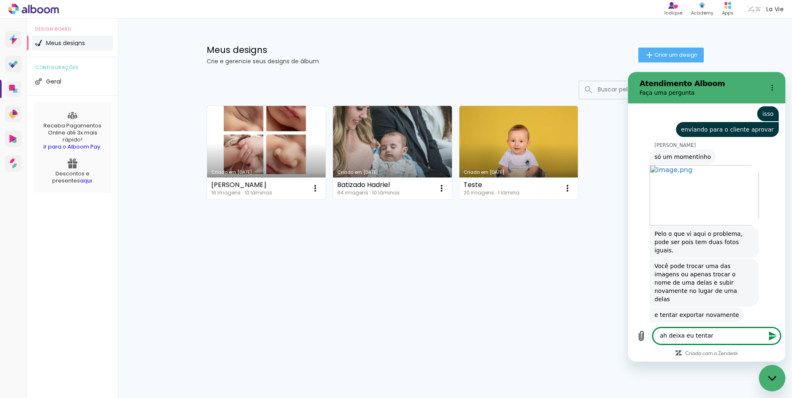
type textarea "x"
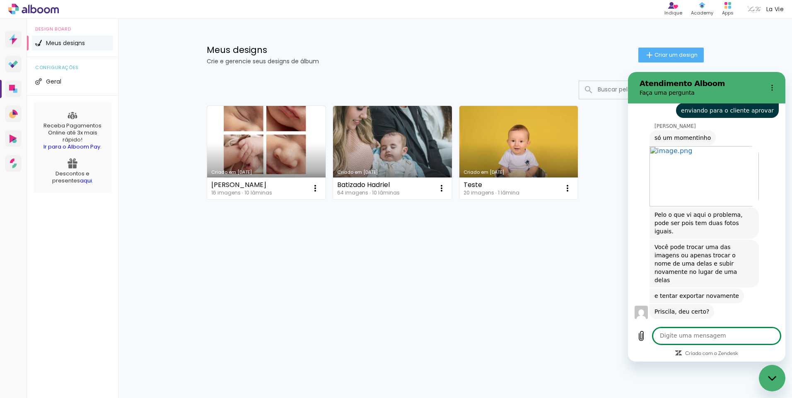
type textarea "x"
type textarea "é"
type textarea "x"
type textarea "é"
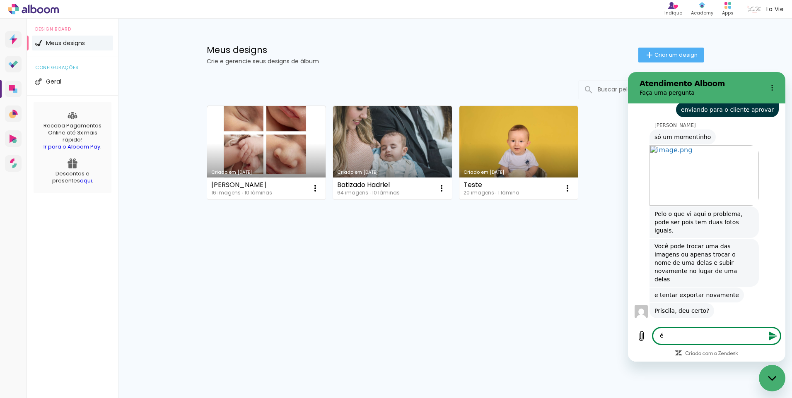
type textarea "x"
type textarea "é q"
type textarea "x"
type textarea "é qu"
type textarea "x"
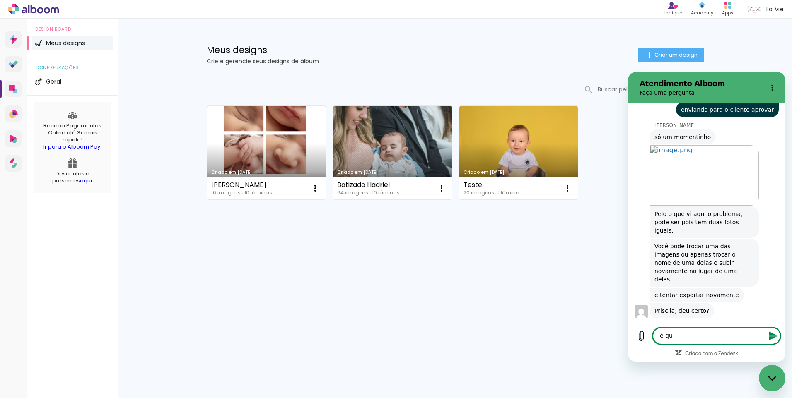
type textarea "é que"
type textarea "x"
type textarea "é que"
type textarea "x"
type textarea "é que e"
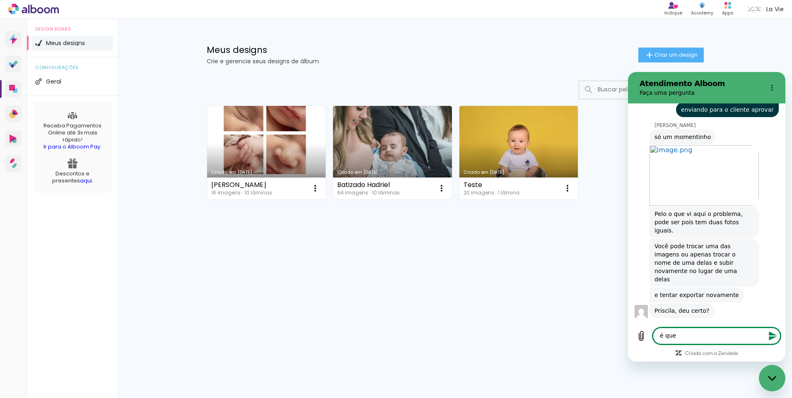
type textarea "x"
type textarea "é que eu"
type textarea "x"
type textarea "é que eu"
type textarea "x"
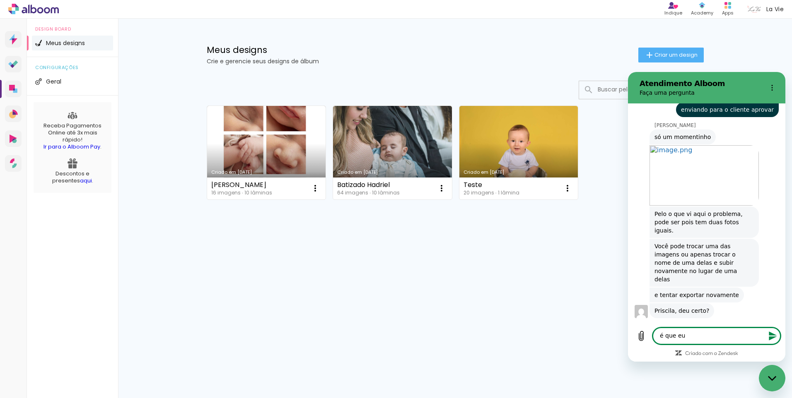
type textarea "é que eu u"
type textarea "x"
type textarea "é que eu us"
type textarea "x"
type textarea "é que eu use"
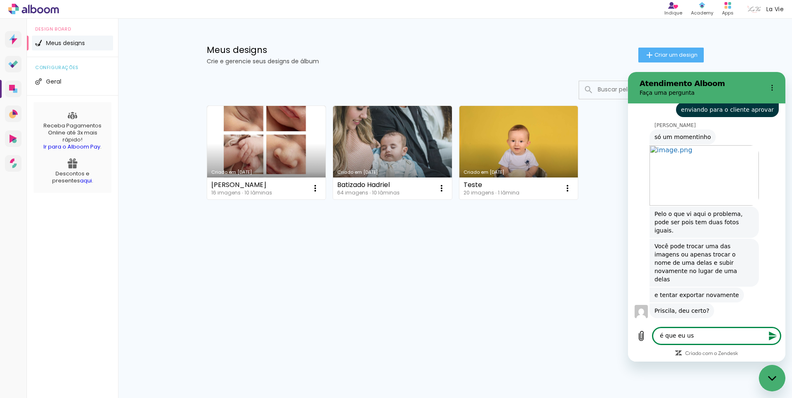
type textarea "x"
type textarea "é que eu usei"
type textarea "x"
type textarea "é que eu usei"
type textarea "x"
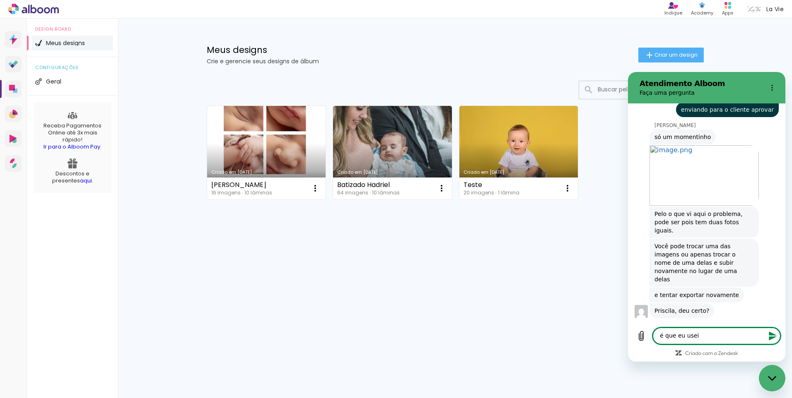
type textarea "é que eu usei u"
type textarea "x"
type textarea "é que eu usei um"
type textarea "x"
type textarea "é que eu usei uma"
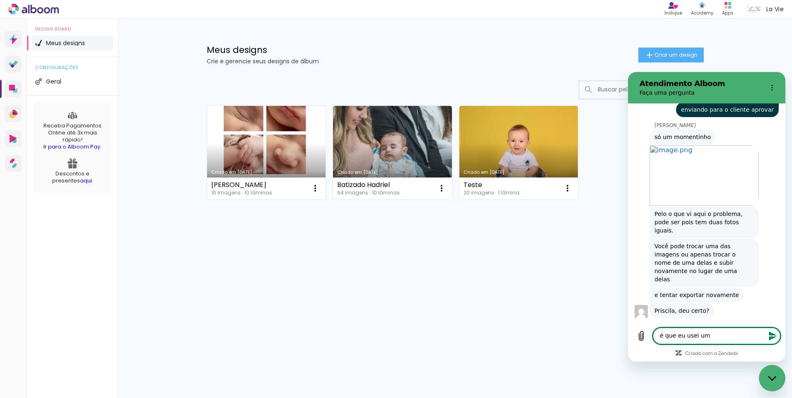
type textarea "x"
type textarea "é que eu usei uma"
type textarea "x"
type textarea "é que eu usei uma n"
type textarea "x"
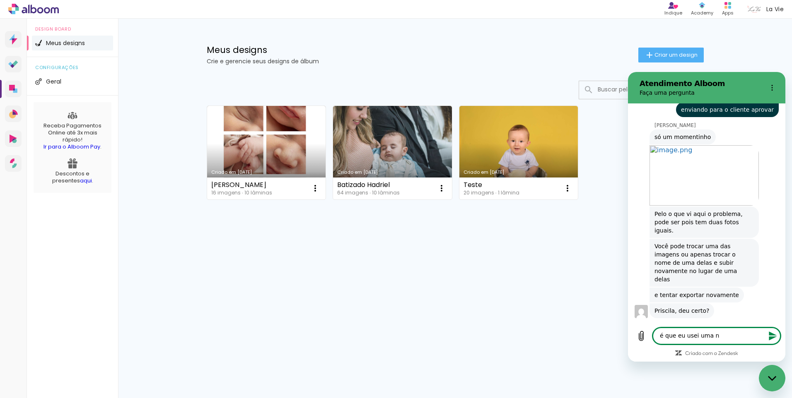
type textarea "é que eu usei uma na"
type textarea "x"
type textarea "é que eu usei uma na"
type textarea "x"
type textarea "é que eu usei uma na c"
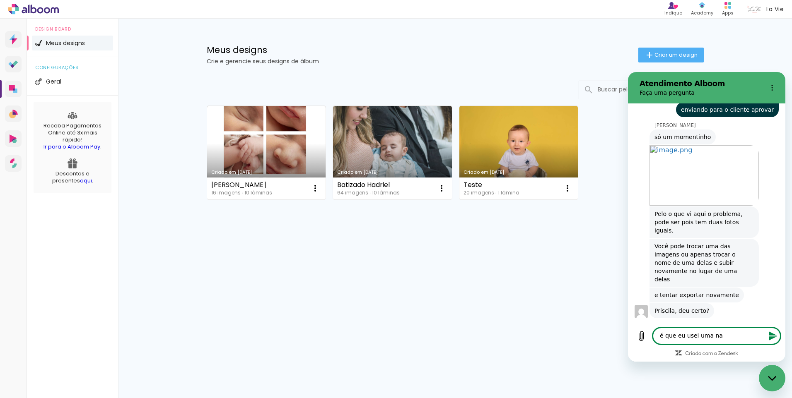
type textarea "x"
type textarea "é que eu usei uma na ca"
type textarea "x"
type textarea "é que eu usei uma na cap"
type textarea "x"
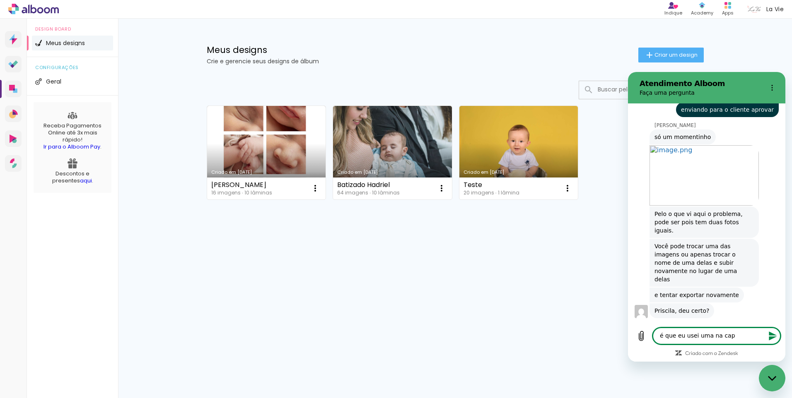
type textarea "é que eu usei uma na capa"
type textarea "x"
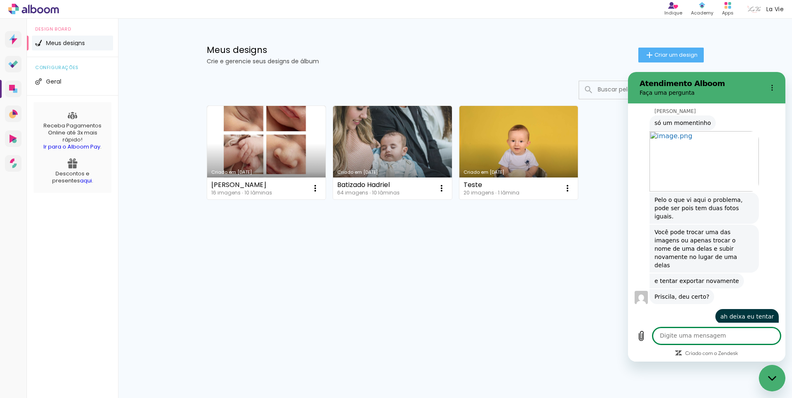
scroll to position [529, 0]
click at [258, 144] on link "Criado em [DATE]" at bounding box center [266, 153] width 119 height 94
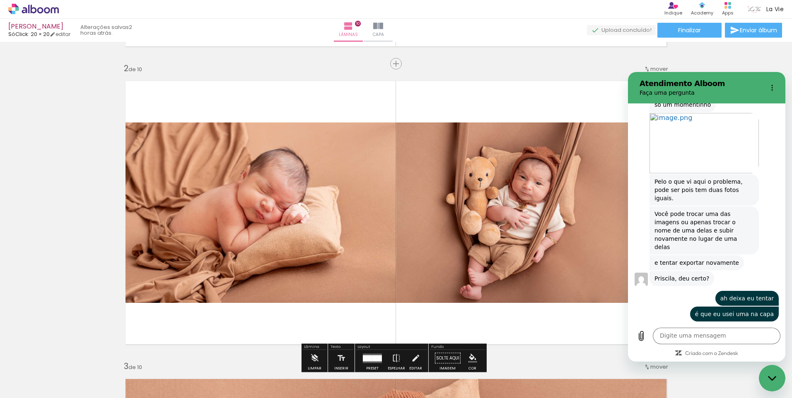
scroll to position [545, 0]
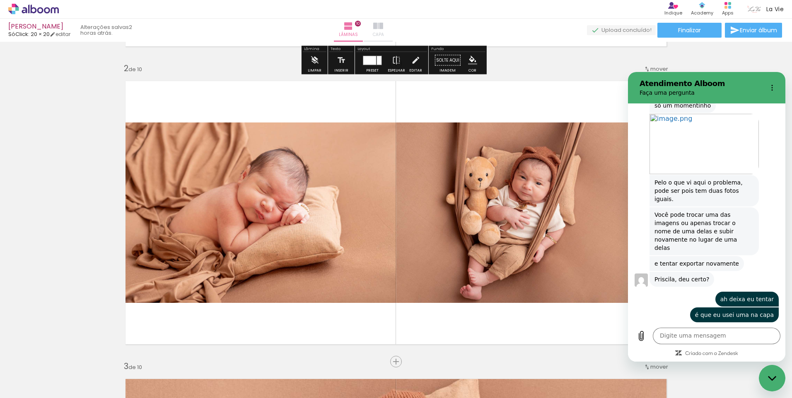
click at [383, 29] on iron-icon at bounding box center [378, 26] width 10 height 10
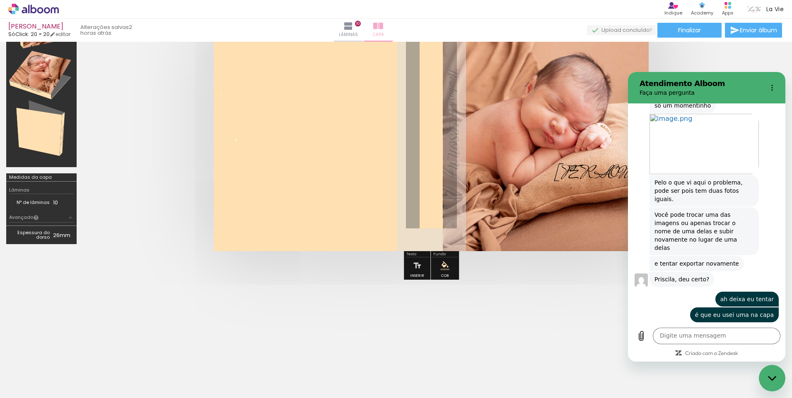
type textarea "x"
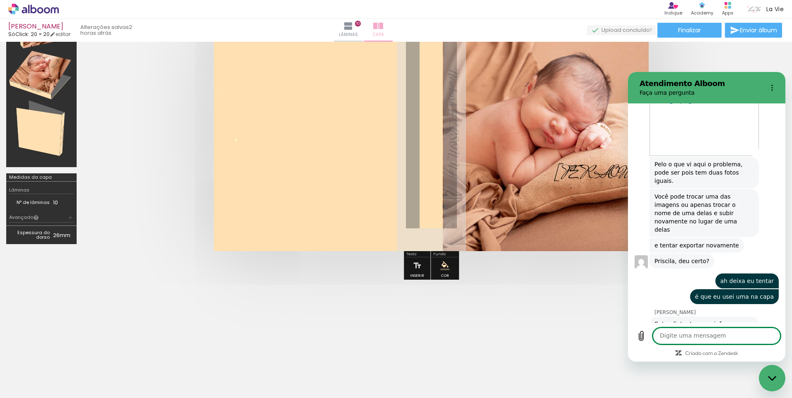
scroll to position [565, 0]
click at [353, 27] on iron-icon at bounding box center [348, 26] width 10 height 10
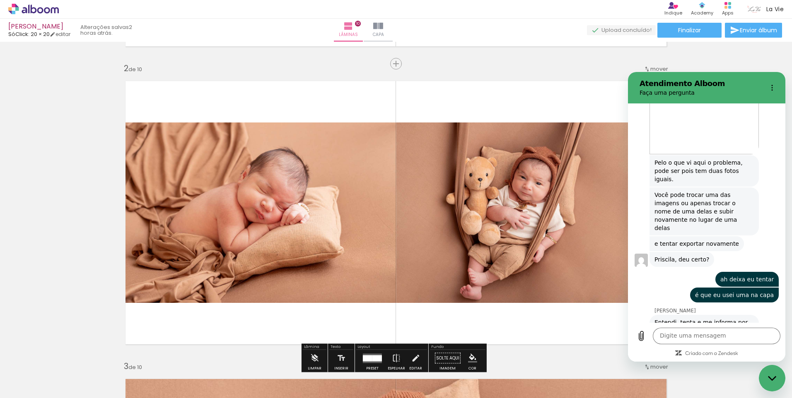
scroll to position [331, 0]
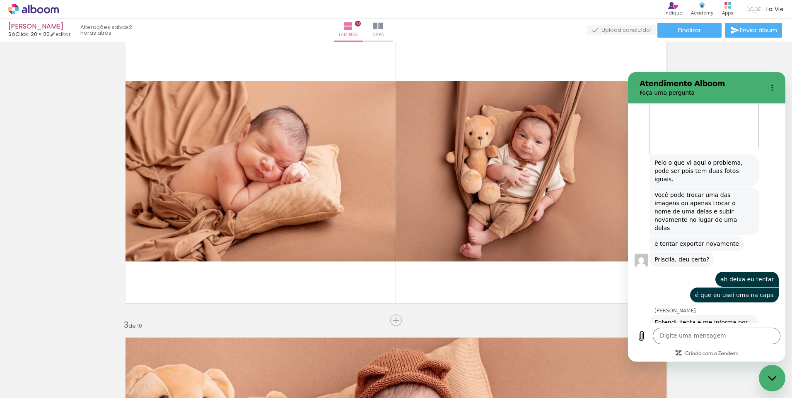
drag, startPoint x: 188, startPoint y: 369, endPoint x: 89, endPoint y: 221, distance: 177.7
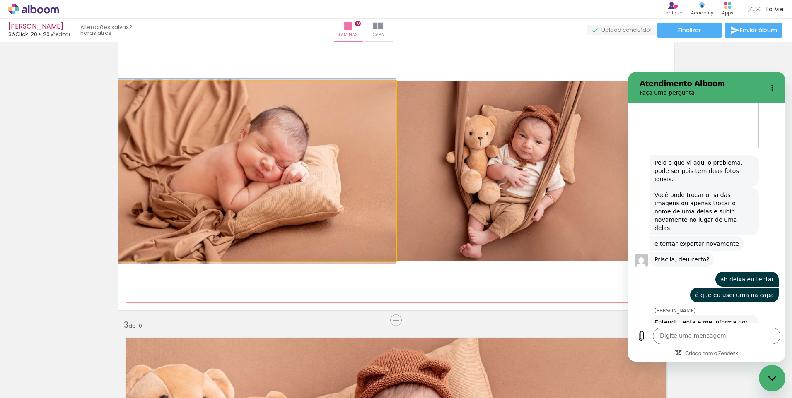
click at [193, 189] on quentale-photo at bounding box center [257, 171] width 278 height 181
click at [219, 189] on quentale-photo at bounding box center [257, 171] width 278 height 181
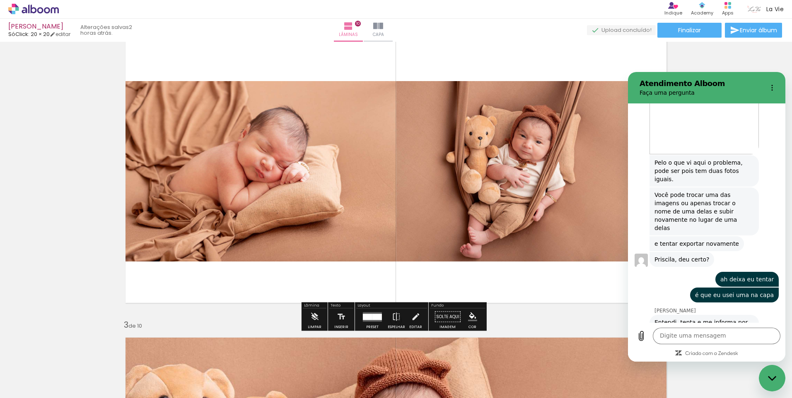
click at [219, 189] on quentale-photo at bounding box center [257, 171] width 278 height 181
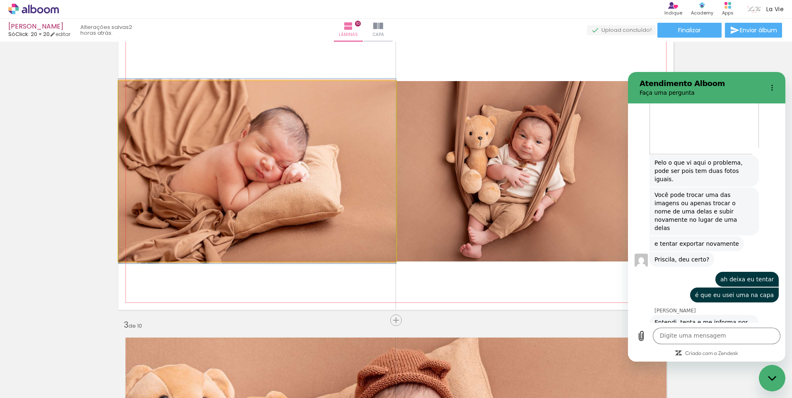
click at [219, 189] on quentale-photo at bounding box center [257, 171] width 278 height 181
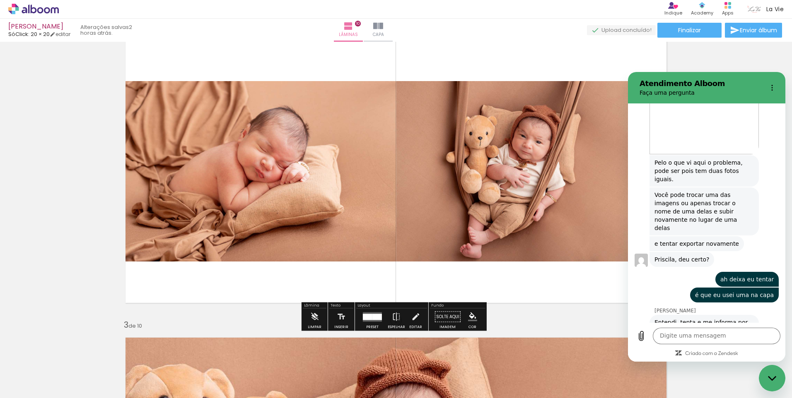
click at [219, 189] on quentale-photo at bounding box center [257, 171] width 278 height 181
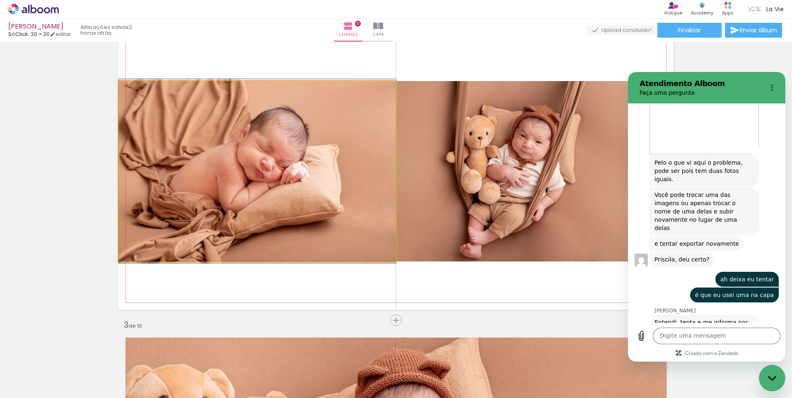
click at [219, 189] on quentale-photo at bounding box center [257, 171] width 278 height 181
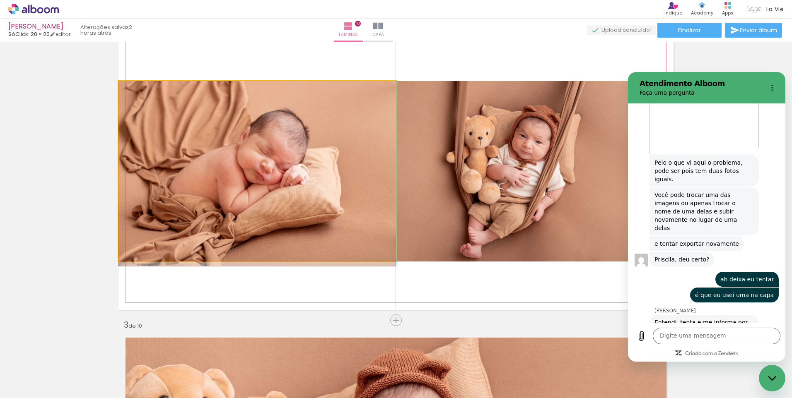
drag, startPoint x: 203, startPoint y: 169, endPoint x: 200, endPoint y: 182, distance: 13.1
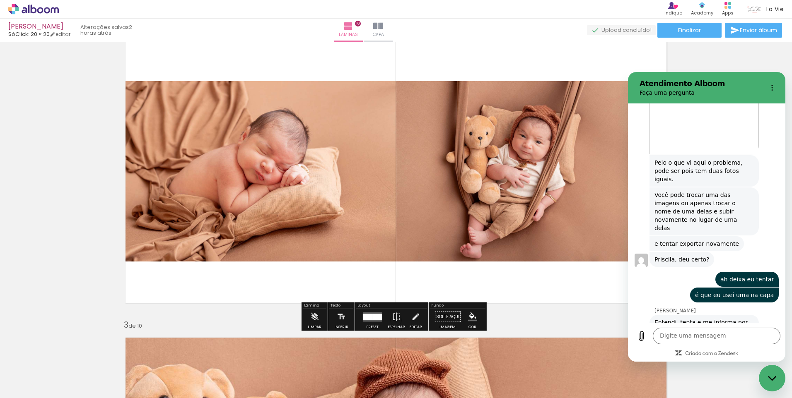
drag, startPoint x: 224, startPoint y: 167, endPoint x: 101, endPoint y: 179, distance: 124.4
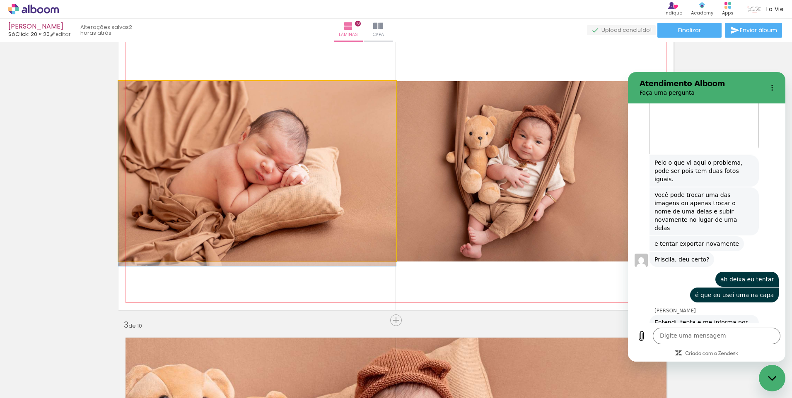
click at [281, 171] on quentale-photo at bounding box center [257, 171] width 278 height 181
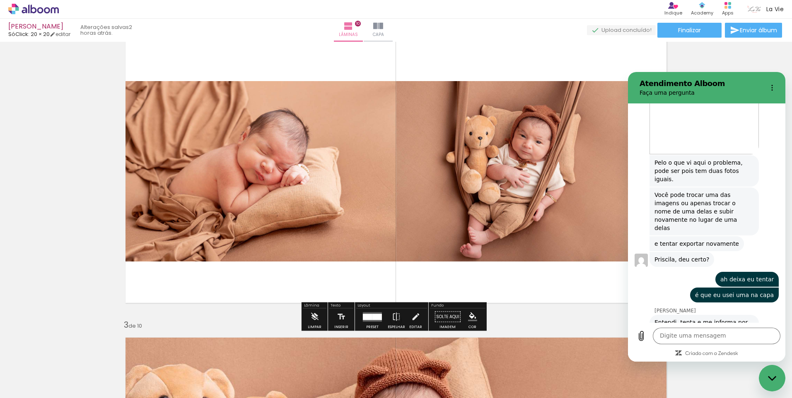
click at [249, 138] on quentale-photo at bounding box center [257, 171] width 278 height 181
click at [180, 134] on quentale-photo at bounding box center [257, 171] width 278 height 181
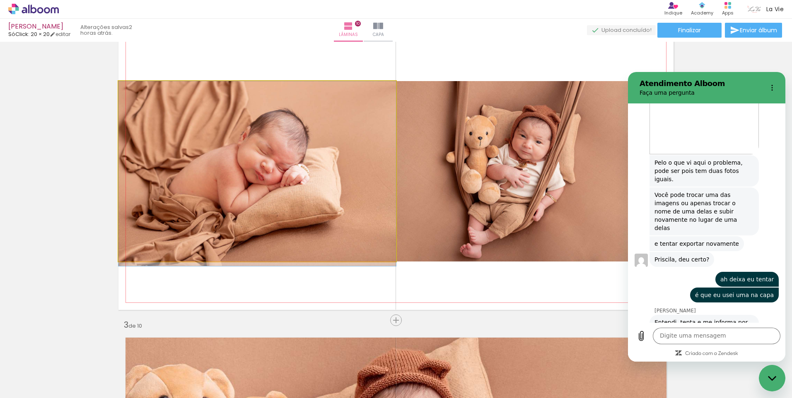
click at [180, 134] on quentale-photo at bounding box center [257, 171] width 278 height 181
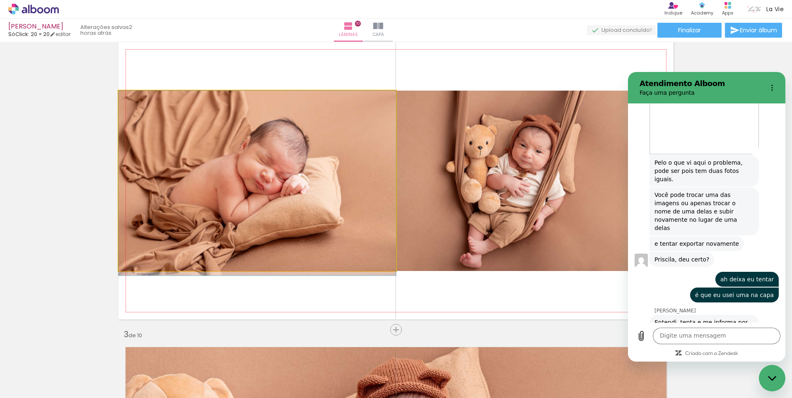
click at [0, 0] on div at bounding box center [0, 0] width 0 height 0
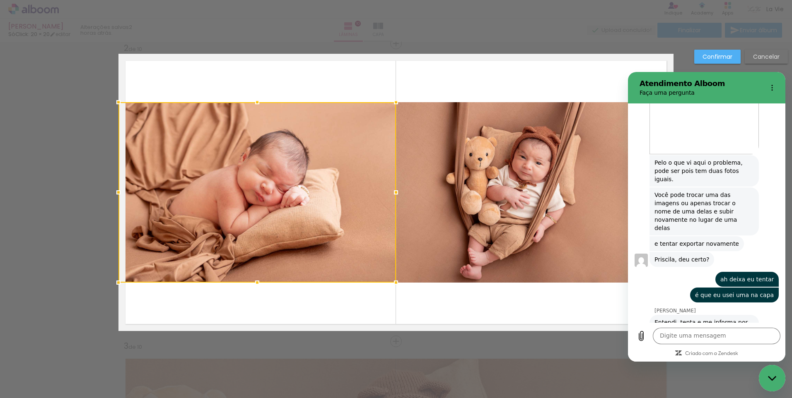
scroll to position [309, 0]
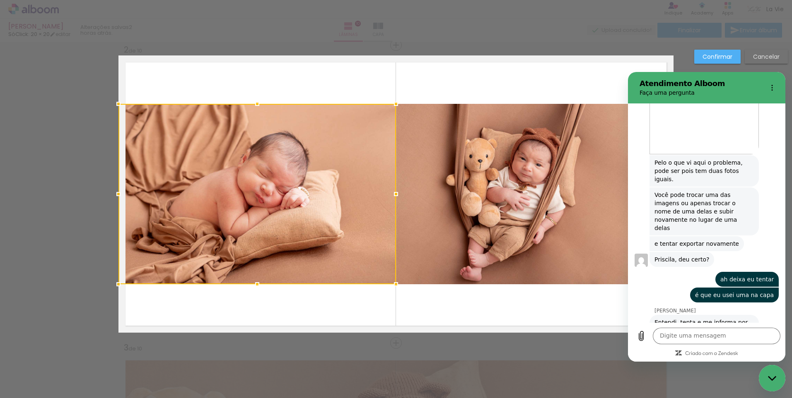
click at [611, 30] on div at bounding box center [396, 21] width 792 height 42
click at [0, 0] on slot "Confirmar" at bounding box center [0, 0] width 0 height 0
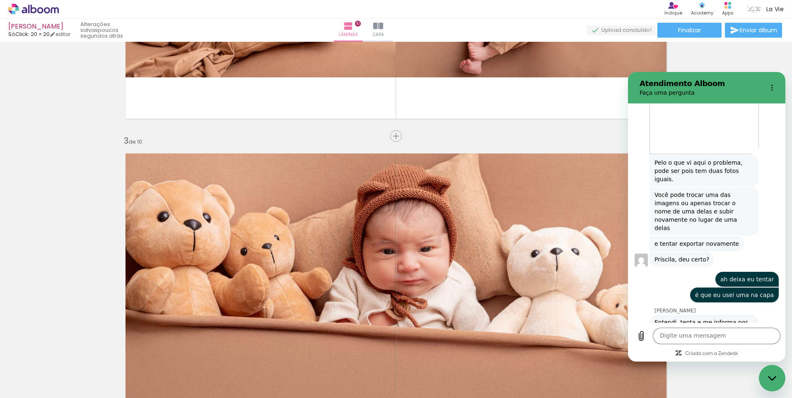
scroll to position [640, 0]
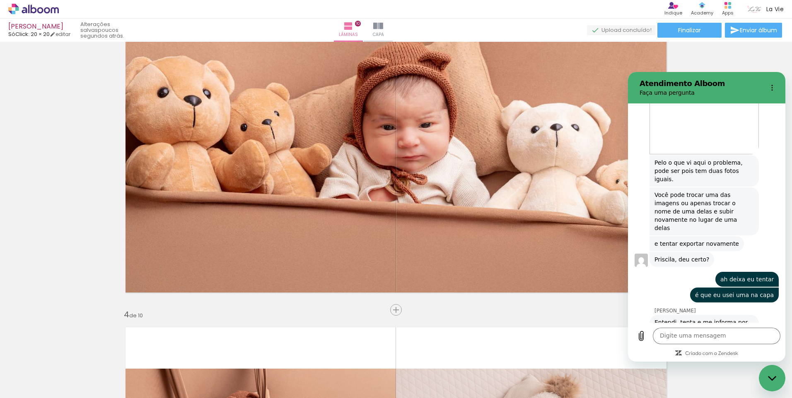
click at [159, 352] on iron-icon at bounding box center [157, 354] width 9 height 9
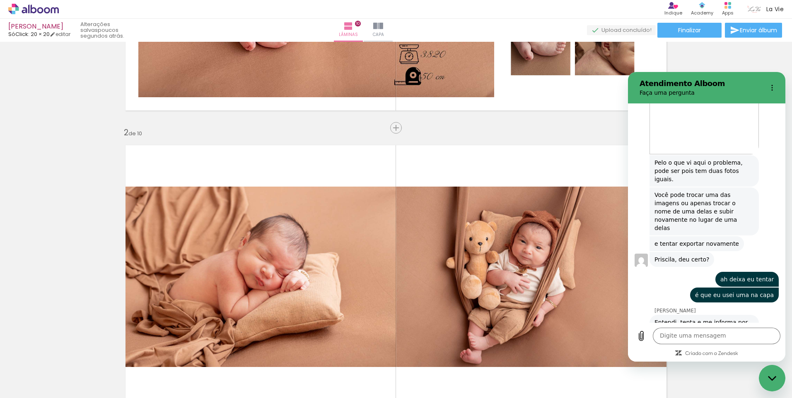
scroll to position [0, 0]
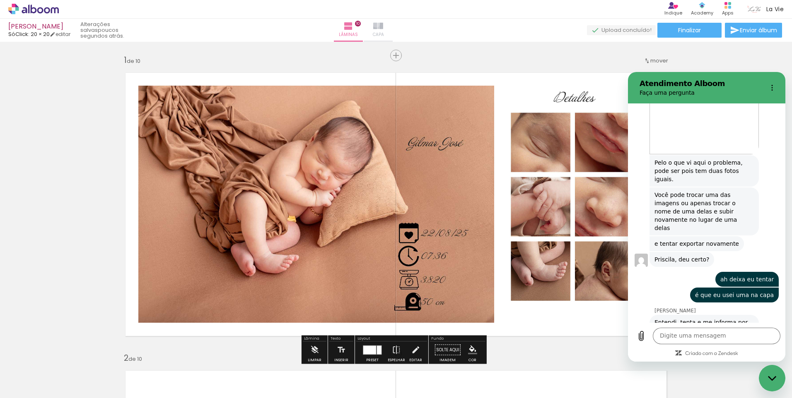
click at [383, 24] on iron-icon at bounding box center [378, 26] width 10 height 10
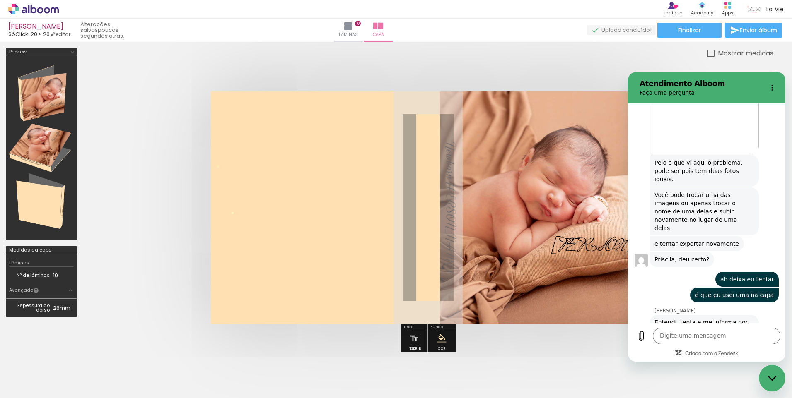
click at [541, 229] on quentale-photo at bounding box center [543, 208] width 206 height 233
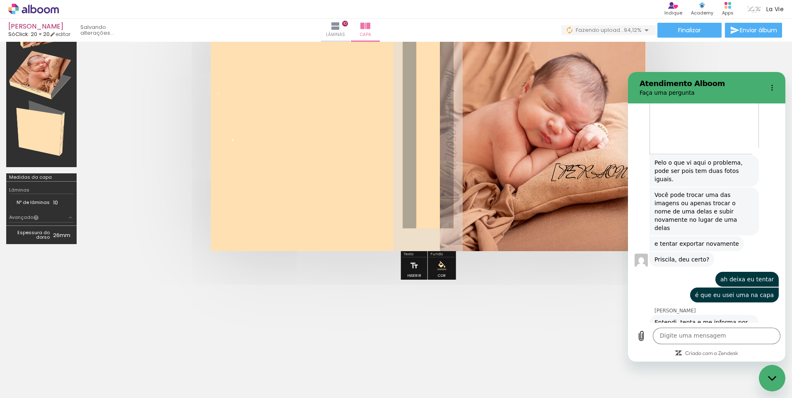
scroll to position [0, 67]
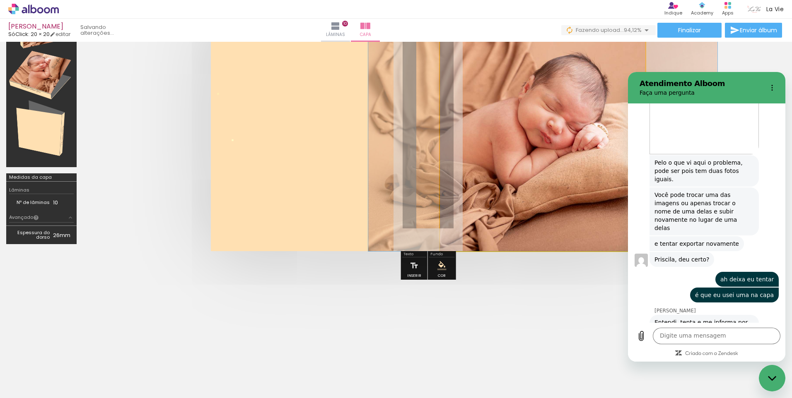
click at [560, 194] on quentale-photo at bounding box center [543, 135] width 206 height 233
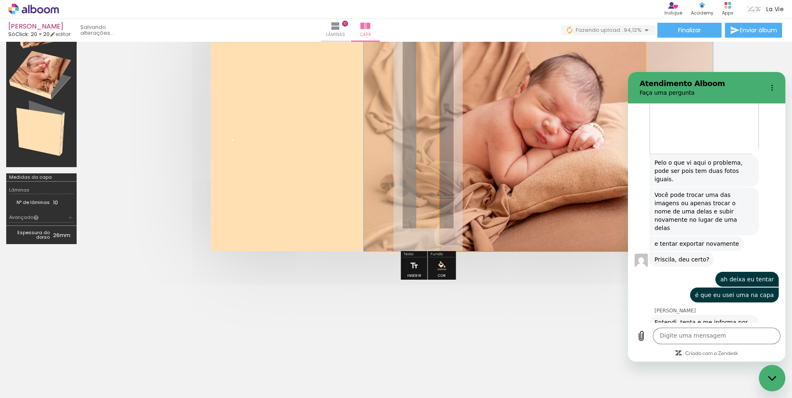
drag, startPoint x: 560, startPoint y: 194, endPoint x: 555, endPoint y: 214, distance: 20.4
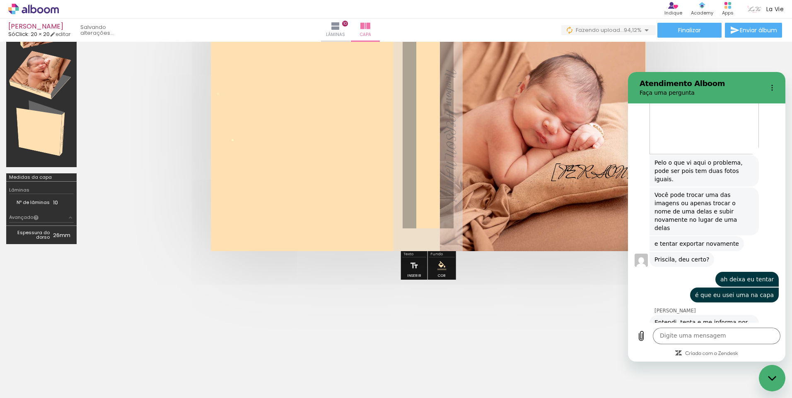
click at [550, 207] on quentale-photo at bounding box center [543, 135] width 206 height 233
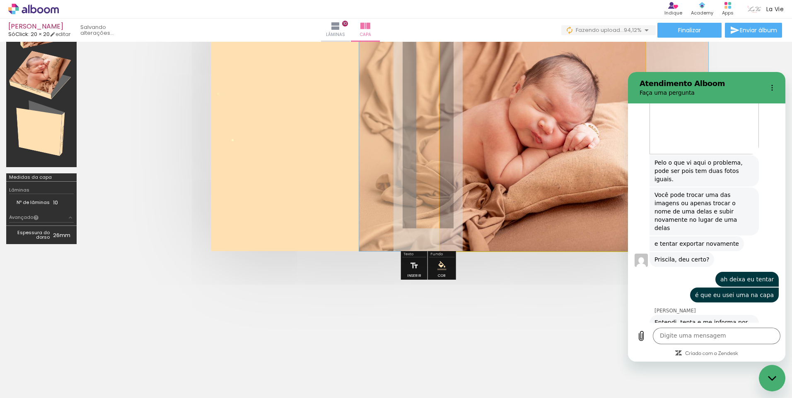
drag, startPoint x: 550, startPoint y: 207, endPoint x: 546, endPoint y: 217, distance: 11.3
click at [540, 208] on quentale-photo at bounding box center [543, 135] width 206 height 233
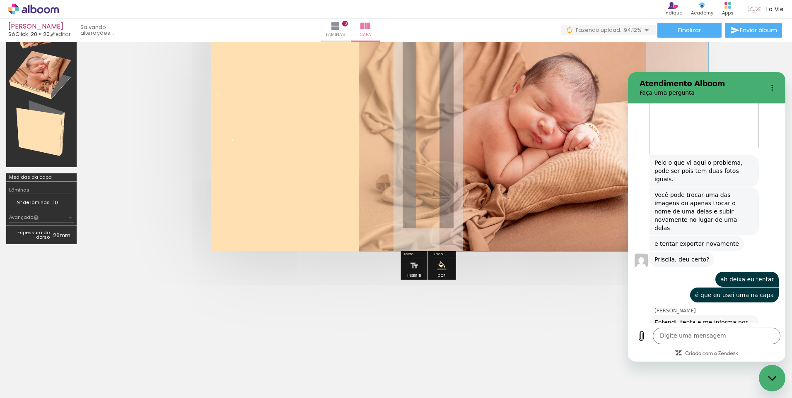
drag, startPoint x: 540, startPoint y: 208, endPoint x: 540, endPoint y: 223, distance: 14.5
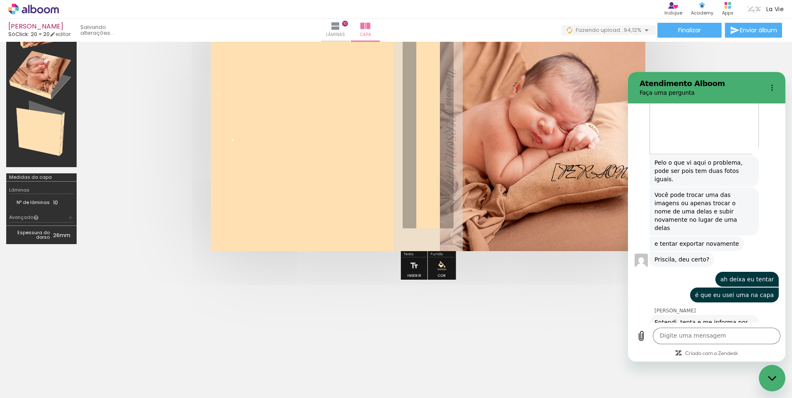
click at [770, 52] on div at bounding box center [428, 135] width 690 height 299
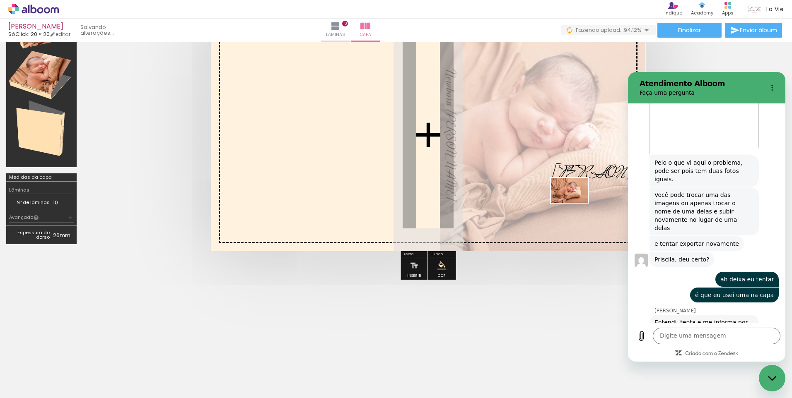
drag, startPoint x: 753, startPoint y: 379, endPoint x: 576, endPoint y: 203, distance: 250.4
click at [576, 203] on quentale-workspace at bounding box center [396, 199] width 792 height 398
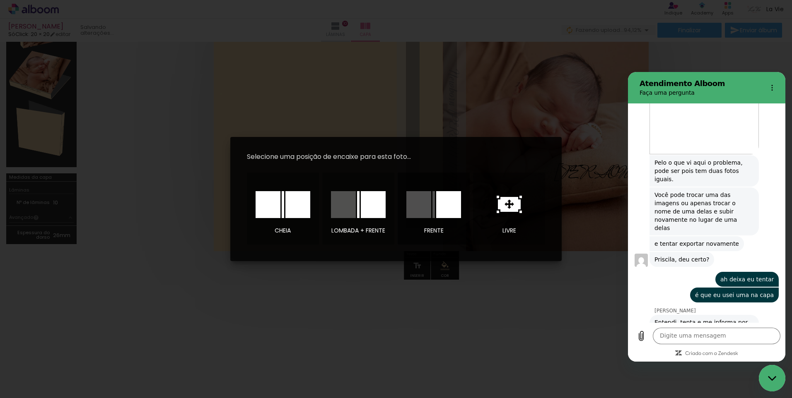
click at [430, 202] on div at bounding box center [418, 204] width 25 height 27
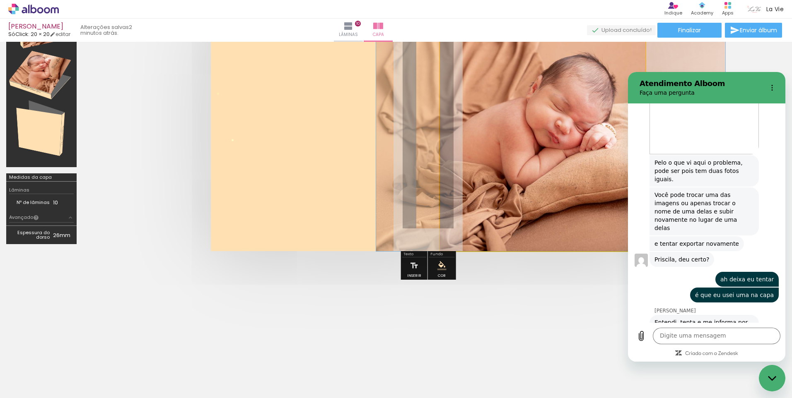
drag, startPoint x: 530, startPoint y: 201, endPoint x: 538, endPoint y: 201, distance: 7.9
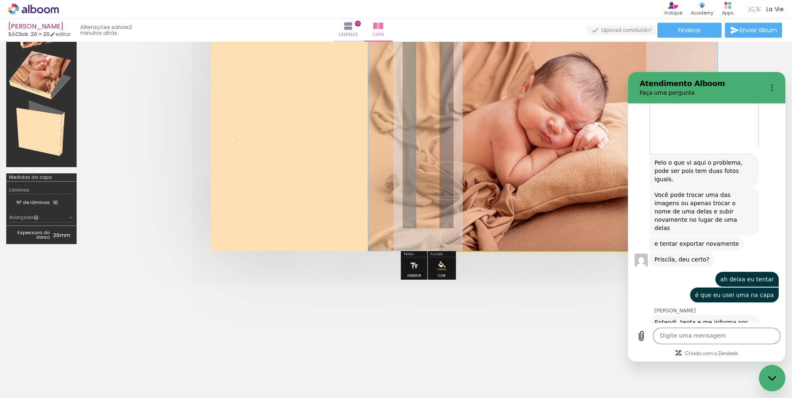
drag, startPoint x: 542, startPoint y: 196, endPoint x: 535, endPoint y: 195, distance: 7.5
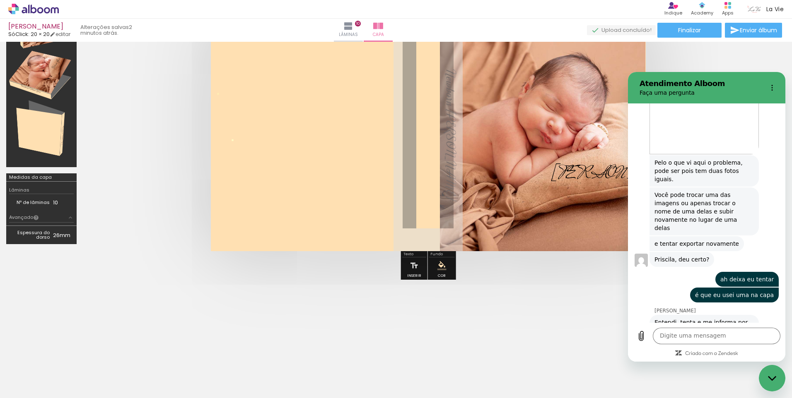
click at [558, 291] on div at bounding box center [396, 336] width 792 height 91
click at [688, 31] on span "Finalizar" at bounding box center [689, 30] width 23 height 6
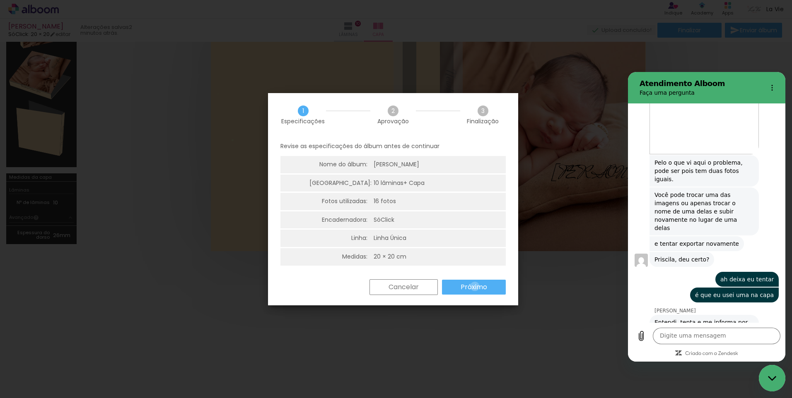
click at [0, 0] on slot "Próximo" at bounding box center [0, 0] width 0 height 0
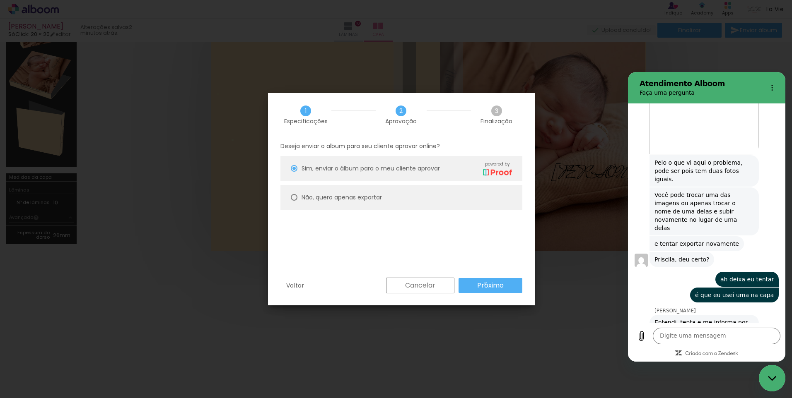
click at [0, 0] on slot "Próximo" at bounding box center [0, 0] width 0 height 0
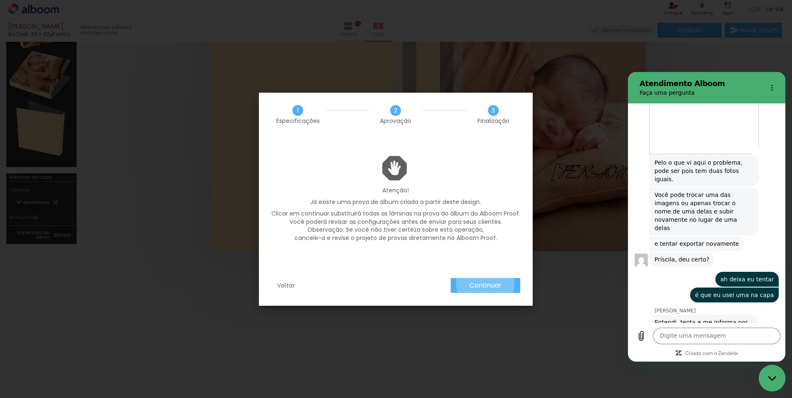
click at [0, 0] on slot "Continuar" at bounding box center [0, 0] width 0 height 0
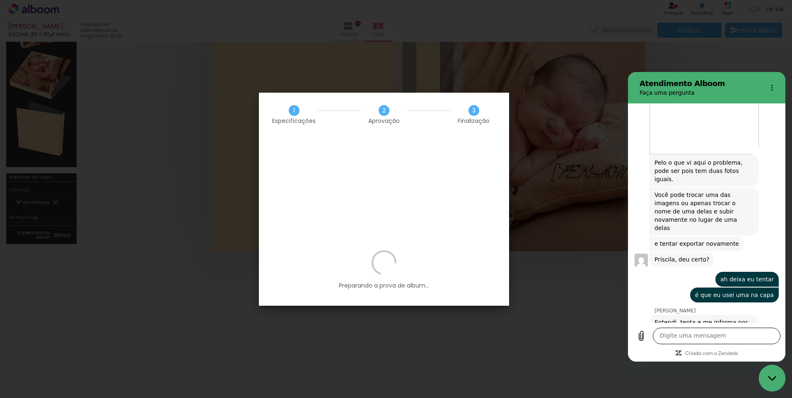
click at [689, 340] on textarea at bounding box center [717, 336] width 128 height 17
type textarea "o"
type textarea "x"
type textarea "ok"
type textarea "x"
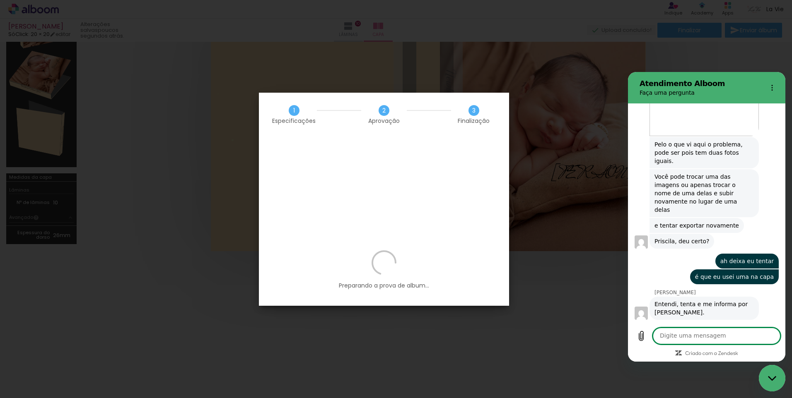
scroll to position [584, 0]
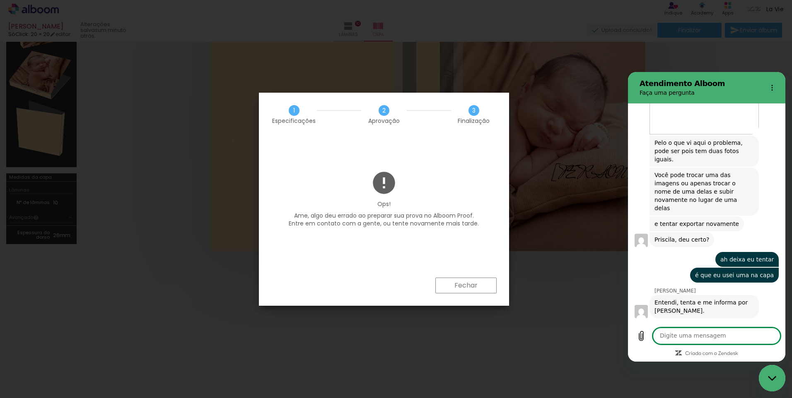
type textarea "x"
click at [719, 335] on textarea at bounding box center [717, 336] width 128 height 17
type textarea "a"
type textarea "x"
type textarea "ap"
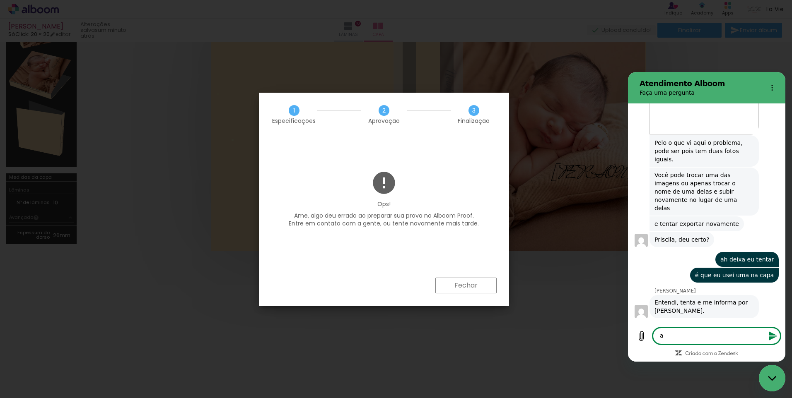
type textarea "x"
type textarea "apa"
type textarea "x"
type textarea "apar"
type textarea "x"
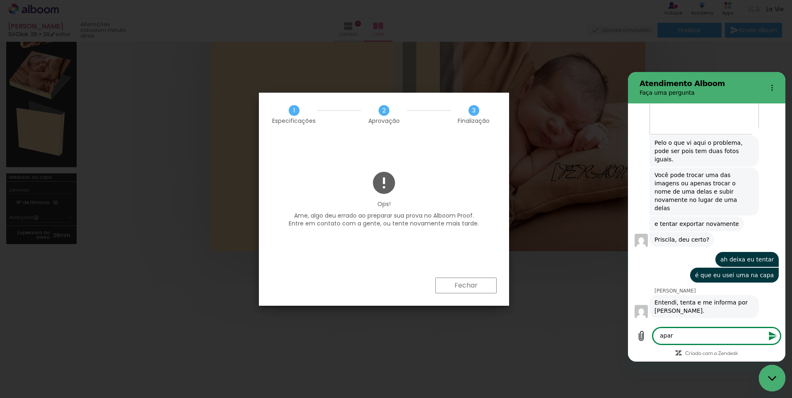
type textarea "apare"
type textarea "x"
type textarea "aparec"
type textarea "x"
type textarea "aparece"
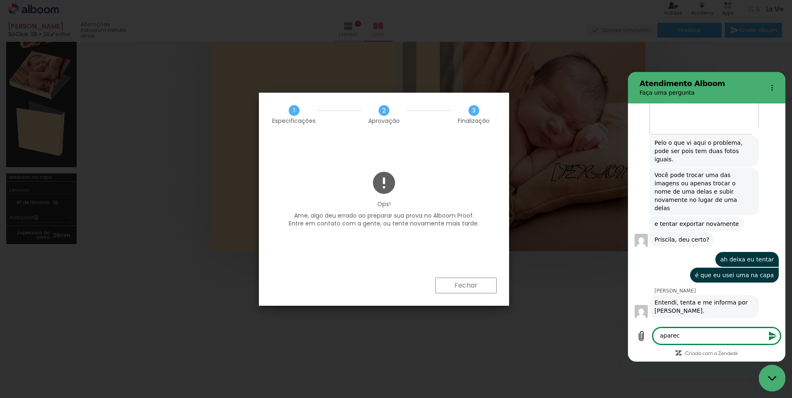
type textarea "x"
type textarea "aparece"
type textarea "x"
type textarea "aparece a"
type textarea "x"
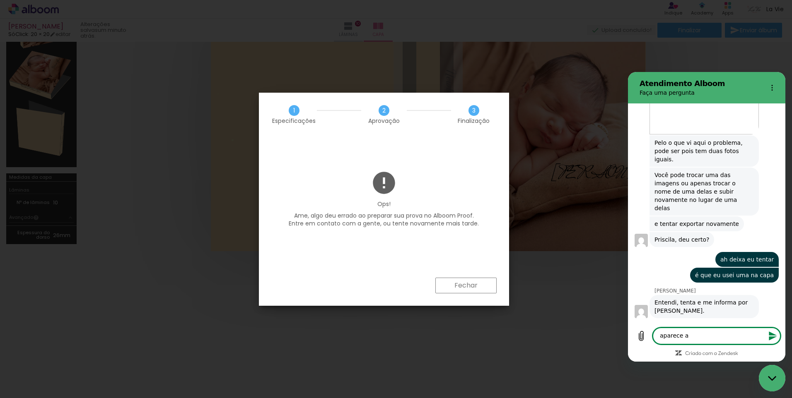
type textarea "aparece as"
type textarea "x"
type textarea "aparece ass"
type textarea "x"
type textarea "aparece assi"
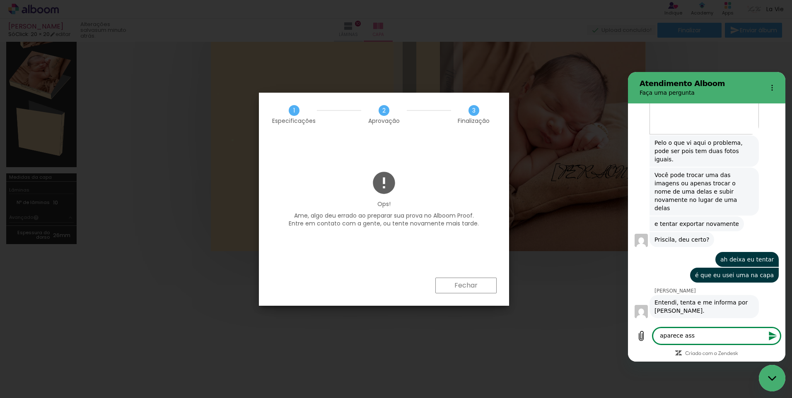
type textarea "x"
type textarea "aparece assim"
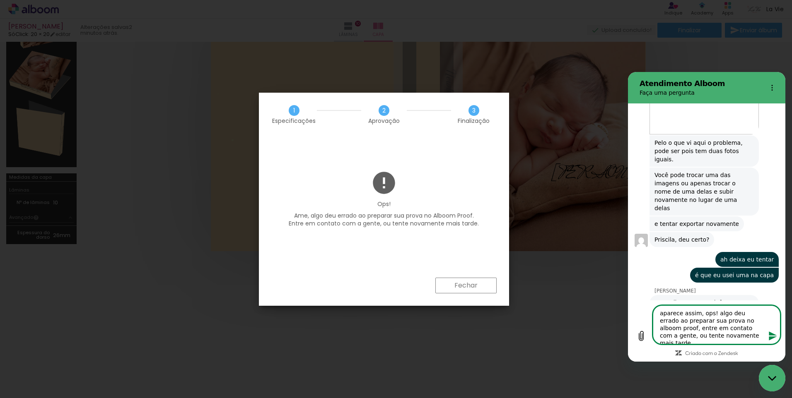
click at [774, 337] on icon "Enviar mensagem" at bounding box center [773, 336] width 10 height 10
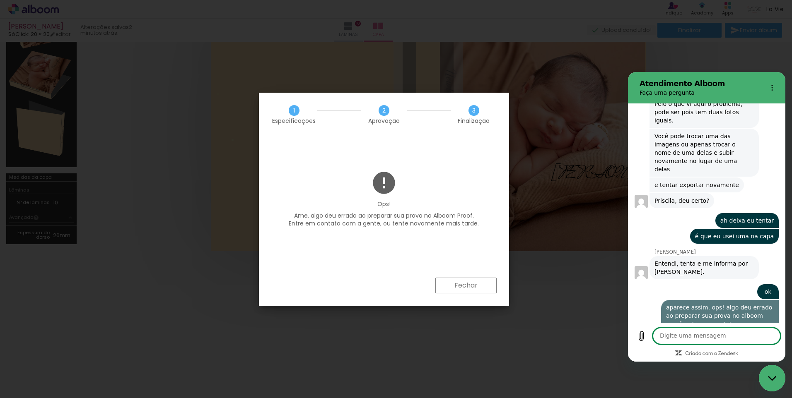
scroll to position [625, 0]
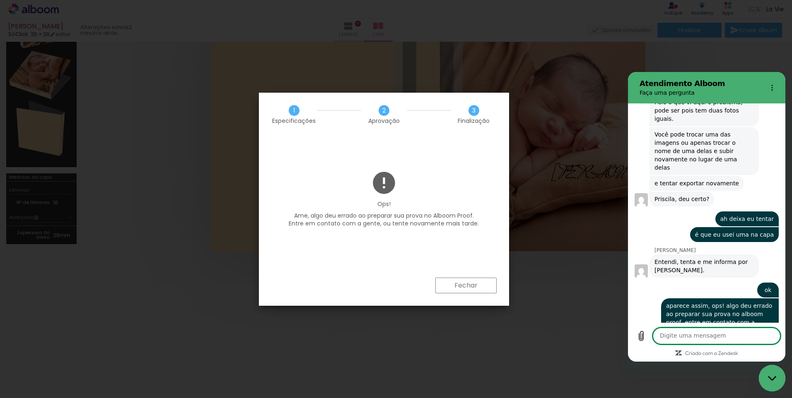
click at [705, 339] on textarea at bounding box center [717, 336] width 128 height 17
click at [492, 290] on paper-button "Fechar" at bounding box center [465, 286] width 61 height 16
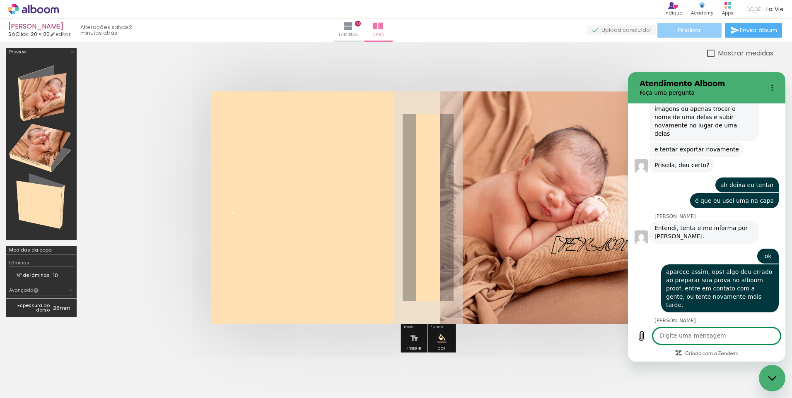
scroll to position [661, 0]
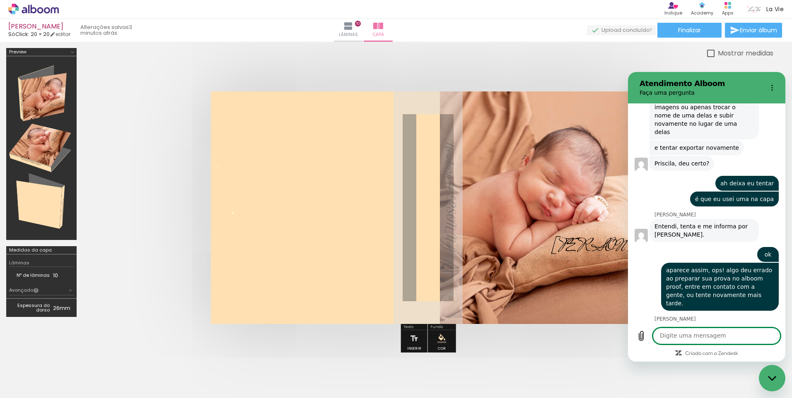
click at [735, 339] on textarea at bounding box center [717, 336] width 128 height 17
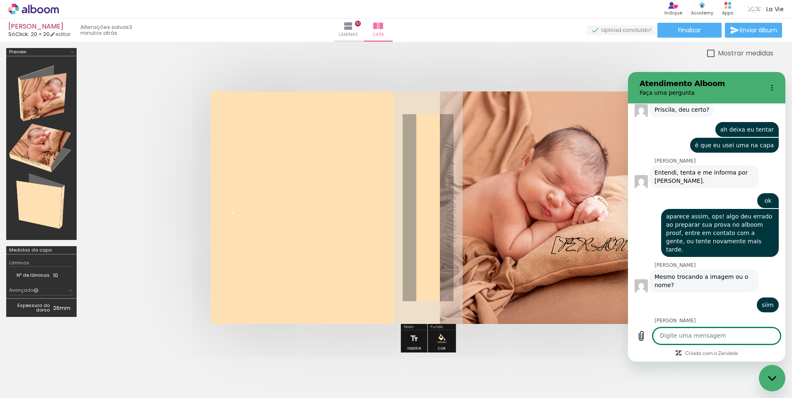
scroll to position [716, 0]
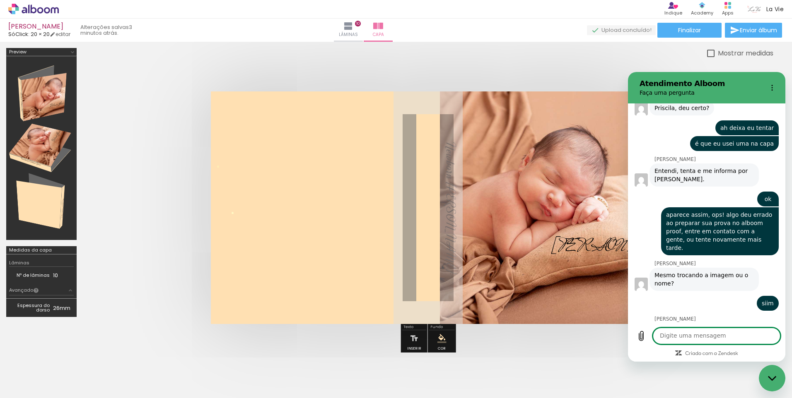
click at [40, 7] on icon at bounding box center [33, 9] width 51 height 11
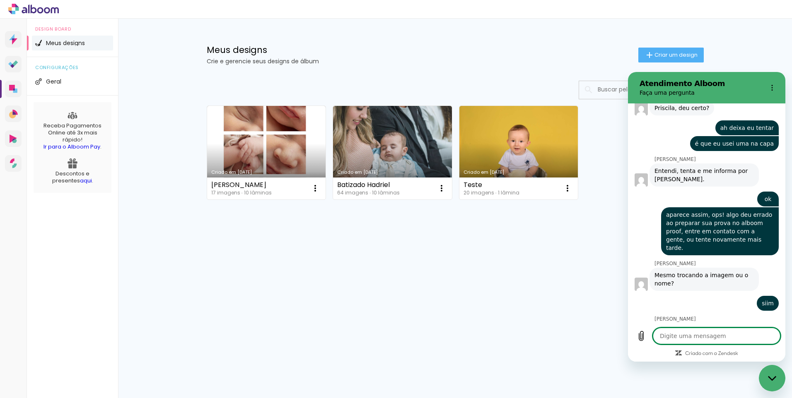
type textarea "x"
click at [709, 333] on textarea at bounding box center [717, 336] width 128 height 17
type textarea "s"
type textarea "x"
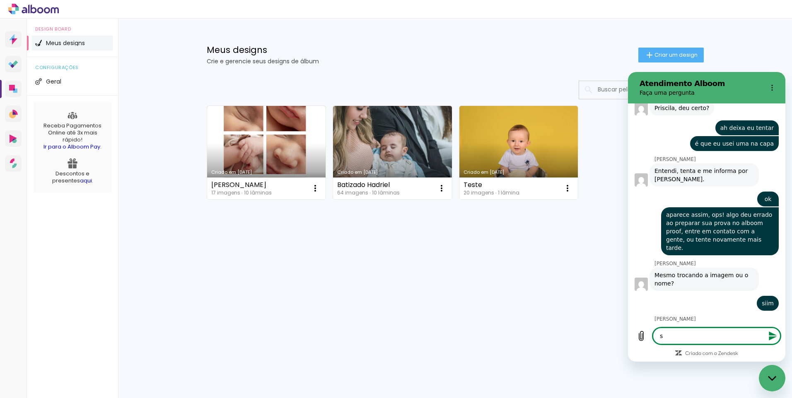
type textarea "sa"
type textarea "x"
type textarea "sai"
type textarea "x"
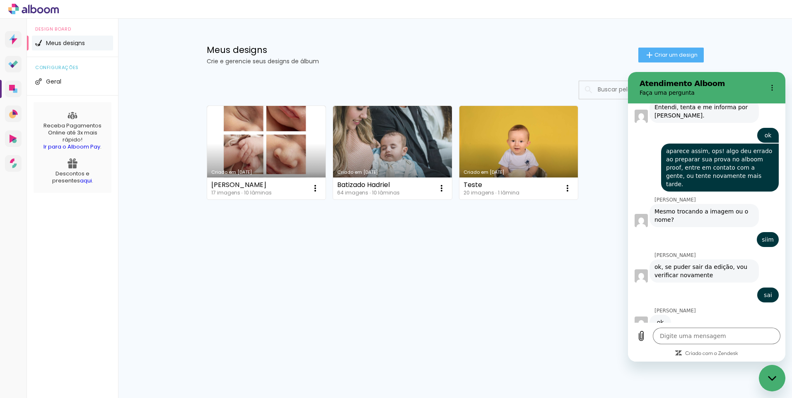
scroll to position [754, 0]
type textarea "x"
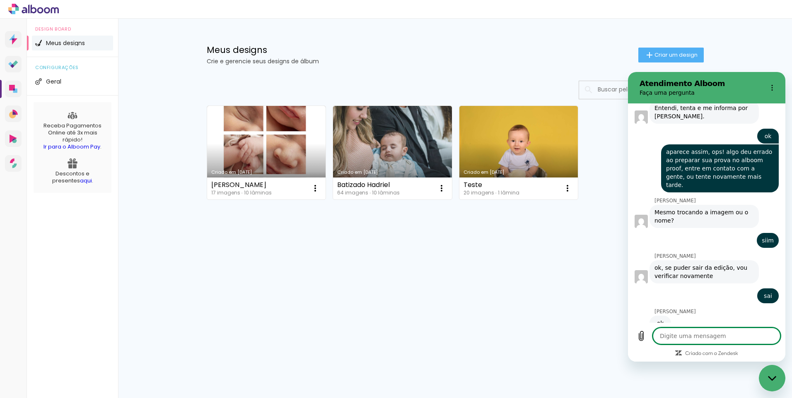
click at [709, 331] on textarea at bounding box center [717, 336] width 128 height 17
type textarea "t"
type textarea "x"
type textarea "ta"
type textarea "x"
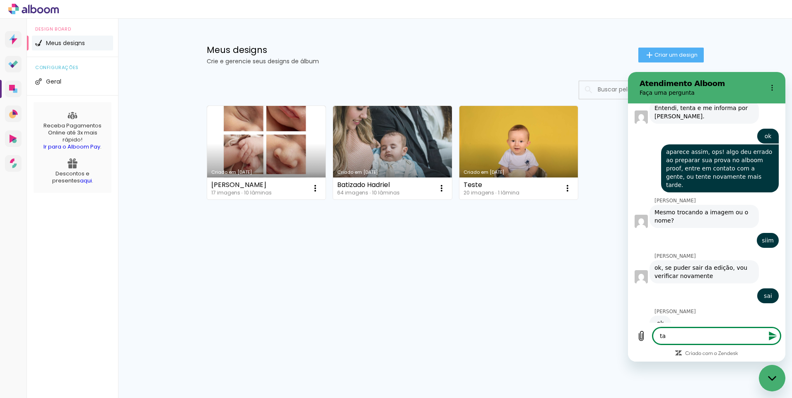
type textarea "ta"
type textarea "x"
type textarea "ta b"
type textarea "x"
type textarea "ta bo"
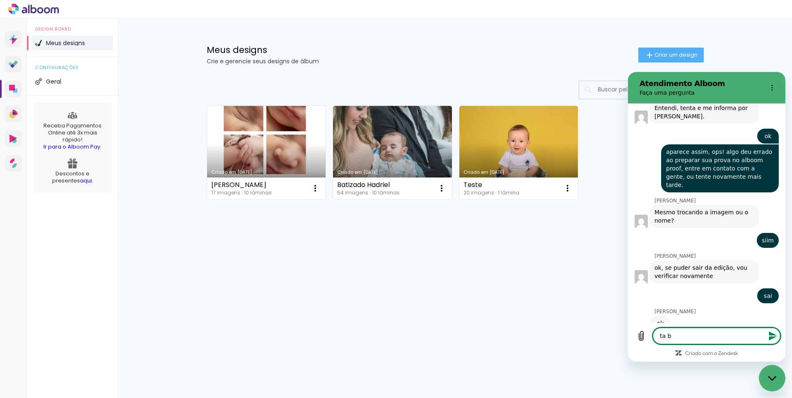
type textarea "x"
type textarea "ta bom"
type textarea "x"
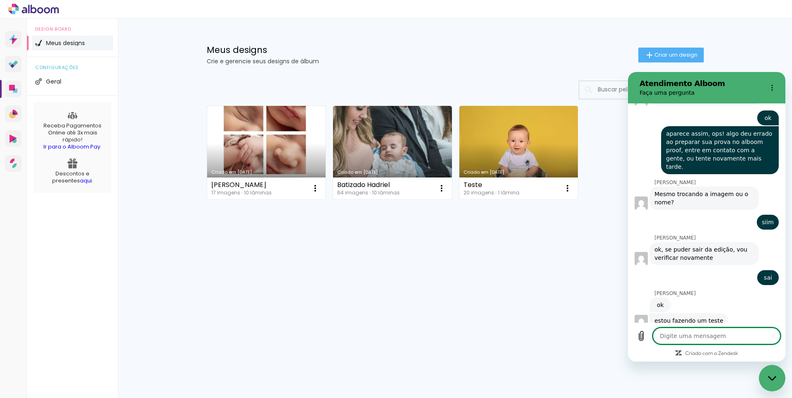
scroll to position [774, 0]
